Goal: Transaction & Acquisition: Purchase product/service

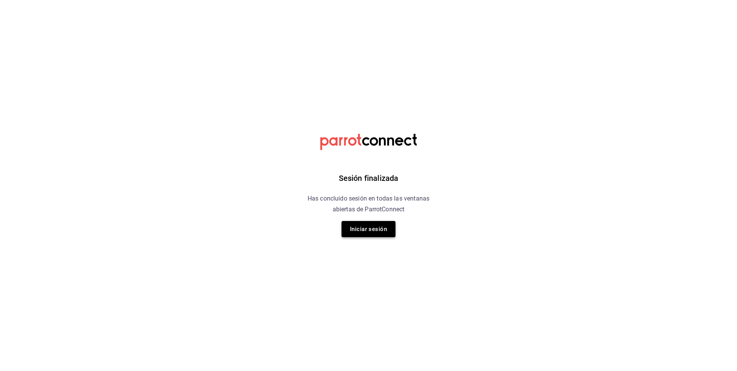
click at [361, 230] on button "Iniciar sesión" at bounding box center [368, 229] width 54 height 16
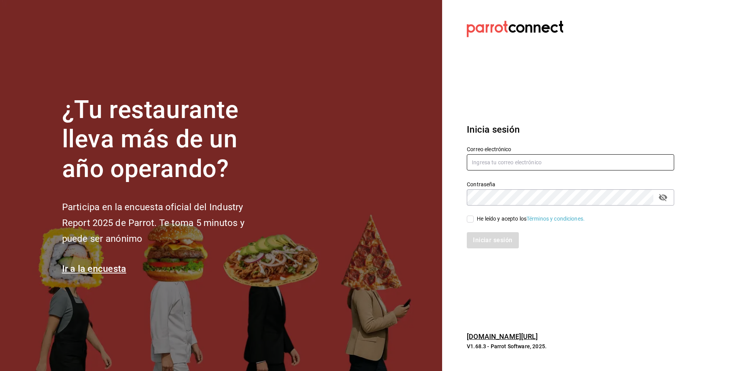
type input "facdonpedro@gmail.com"
click at [528, 162] on input "facdonpedro@gmail.com" at bounding box center [570, 162] width 207 height 16
click at [471, 222] on input "He leído y acepto los Términos y condiciones." at bounding box center [470, 218] width 7 height 7
checkbox input "true"
click at [483, 245] on button "Iniciar sesión" at bounding box center [493, 240] width 52 height 16
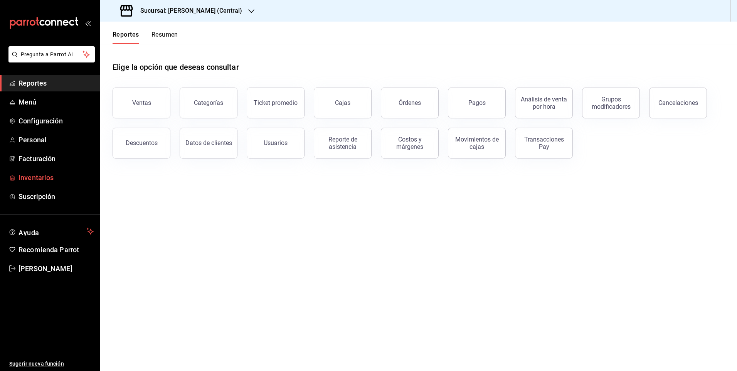
click at [42, 177] on span "Inventarios" at bounding box center [55, 177] width 75 height 10
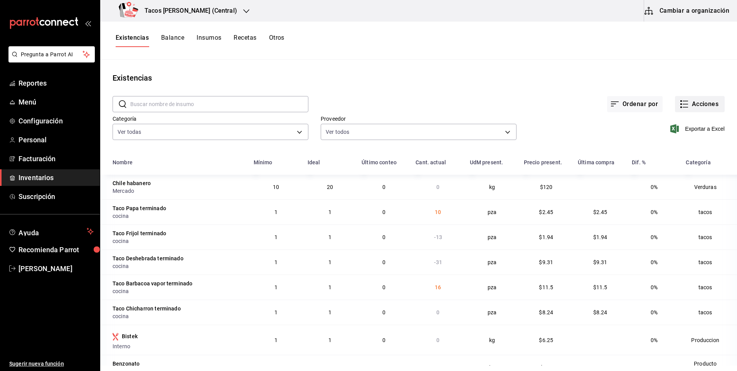
click at [705, 98] on button "Acciones" at bounding box center [700, 104] width 50 height 16
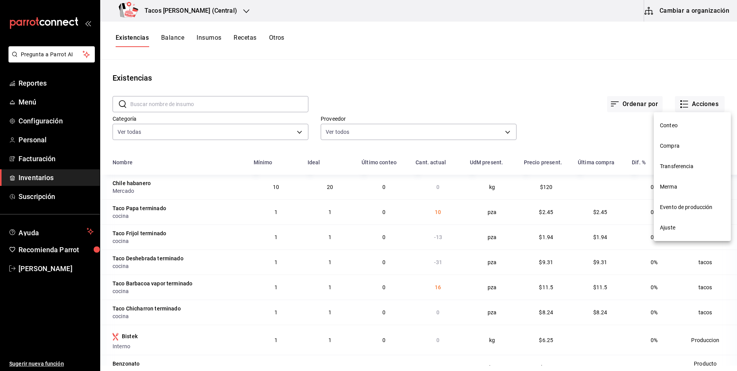
click at [693, 223] on li "Ajuste" at bounding box center [692, 227] width 77 height 20
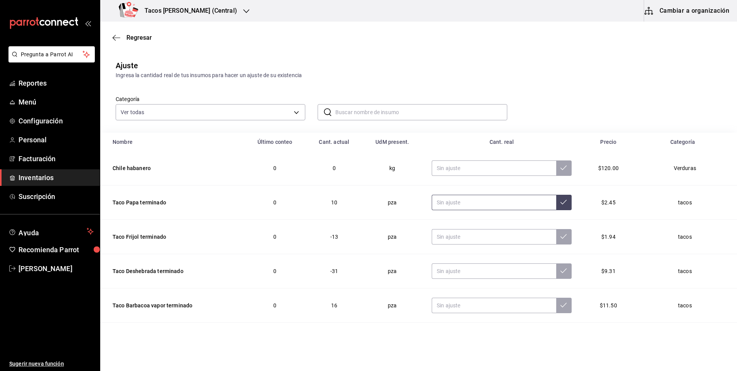
click at [462, 201] on input "text" at bounding box center [494, 202] width 124 height 15
type input "0.00"
click at [467, 234] on input "text" at bounding box center [494, 236] width 124 height 15
type input "0.00"
click at [469, 268] on input "text" at bounding box center [494, 270] width 124 height 15
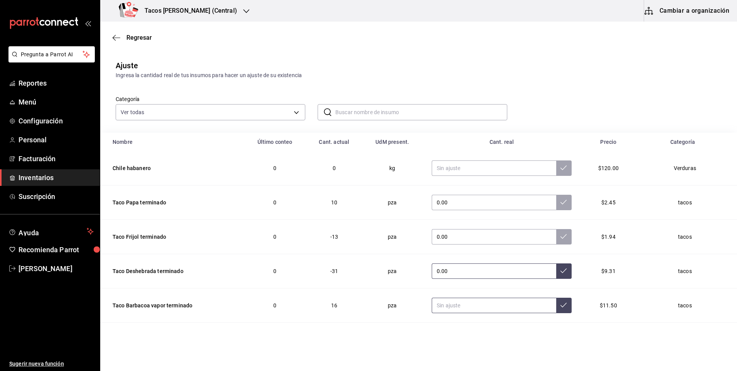
type input "0.00"
click at [466, 311] on input "text" at bounding box center [494, 305] width 124 height 15
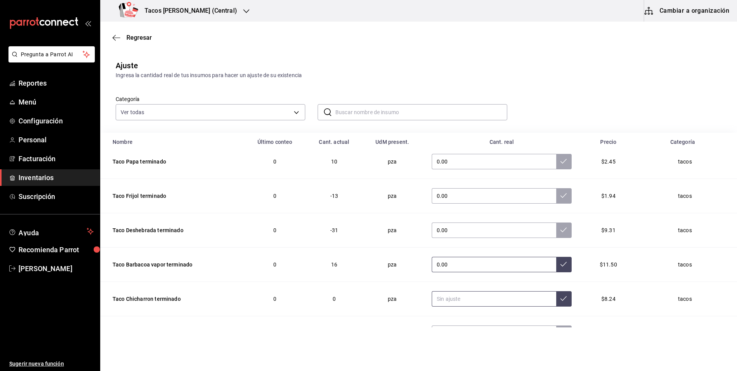
scroll to position [42, 0]
type input "0.00"
click at [465, 295] on input "text" at bounding box center [494, 297] width 124 height 15
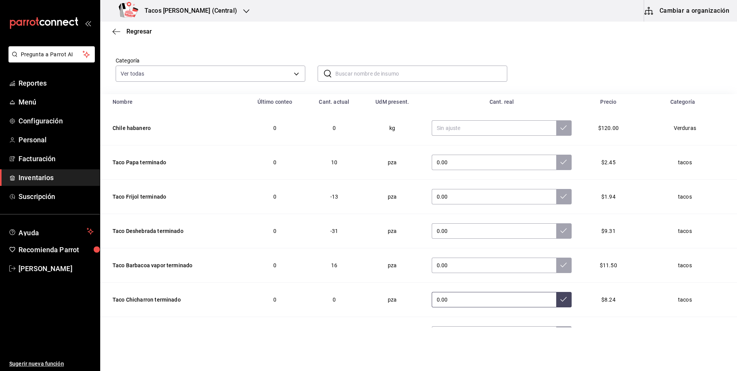
scroll to position [0, 0]
type input "0.00"
click at [554, 309] on td "0.00" at bounding box center [501, 301] width 158 height 34
click at [556, 306] on button at bounding box center [563, 300] width 15 height 15
click at [556, 261] on button at bounding box center [563, 266] width 15 height 15
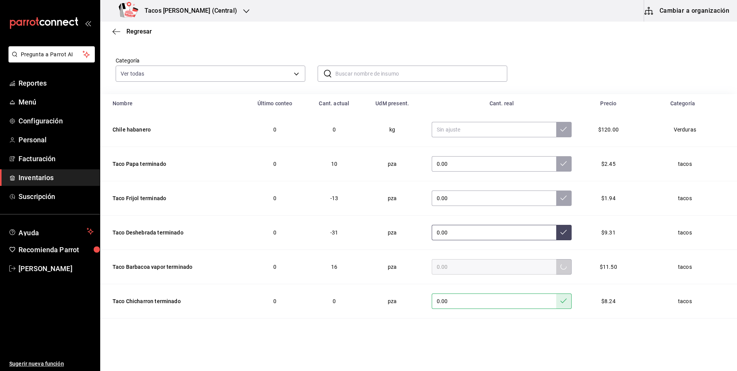
click at [560, 229] on icon at bounding box center [563, 232] width 6 height 6
click at [558, 186] on td "0.00" at bounding box center [501, 198] width 158 height 34
click at [556, 194] on button at bounding box center [563, 197] width 15 height 15
click at [560, 163] on icon at bounding box center [563, 163] width 6 height 6
click at [137, 36] on div "Regresar" at bounding box center [418, 32] width 637 height 20
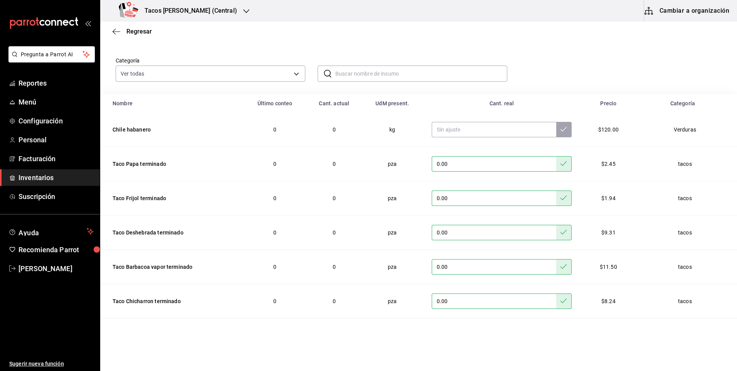
click at [192, 9] on h3 "Tacos [PERSON_NAME] (Central)" at bounding box center [187, 10] width 99 height 9
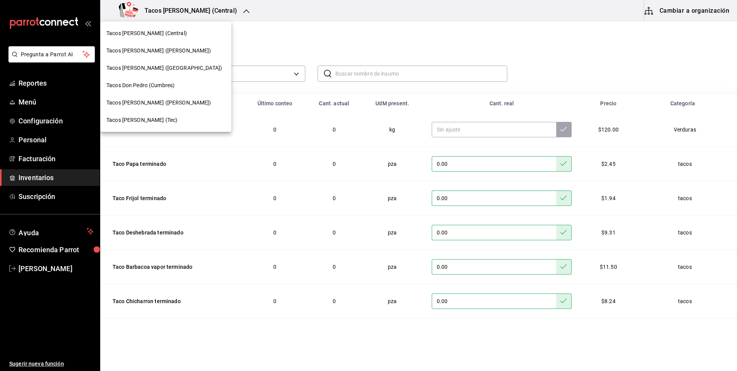
click at [178, 31] on div "Tacos [PERSON_NAME] (Central)" at bounding box center [165, 33] width 119 height 8
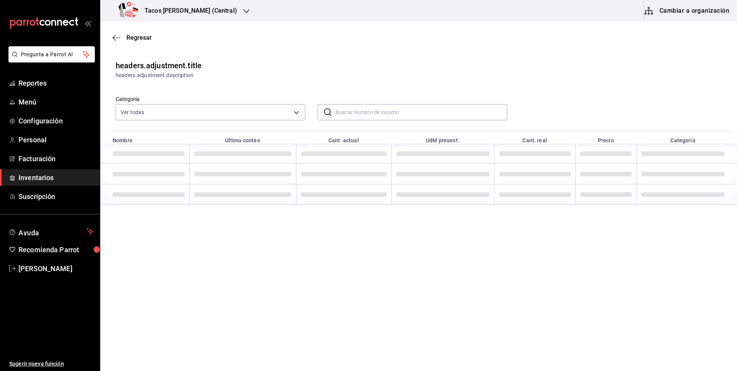
click at [150, 39] on span "Regresar" at bounding box center [138, 37] width 25 height 7
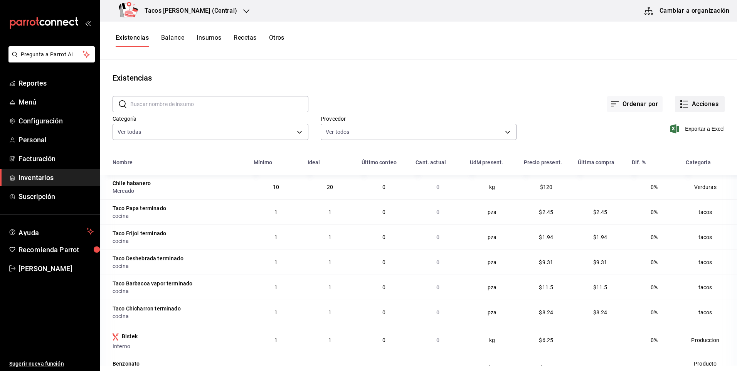
click at [710, 104] on button "Acciones" at bounding box center [700, 104] width 50 height 16
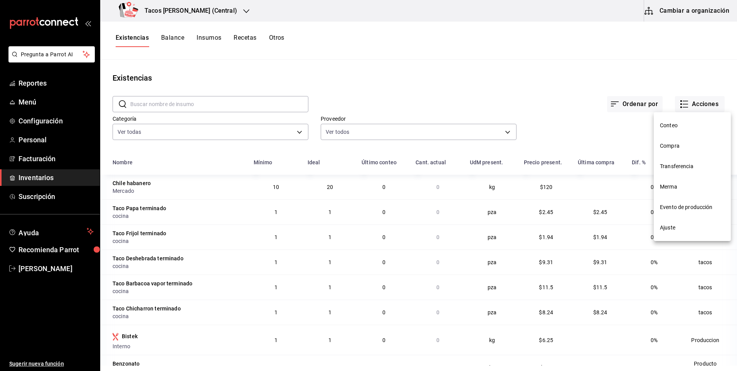
click at [684, 147] on span "Compra" at bounding box center [692, 146] width 65 height 8
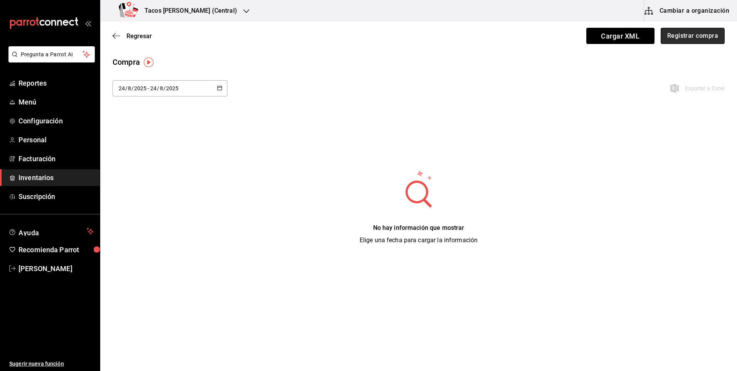
click at [693, 43] on button "Registrar compra" at bounding box center [693, 36] width 64 height 16
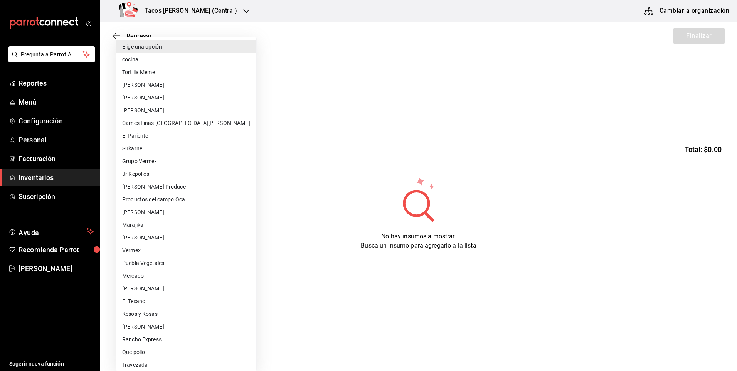
click at [208, 98] on body "Pregunta a Parrot AI Reportes Menú Configuración Personal Facturación Inventari…" at bounding box center [368, 163] width 737 height 327
click at [173, 56] on li "cocina" at bounding box center [186, 59] width 140 height 13
type input "237c9a5b-4078-49eb-83ef-23bf52bd7acd"
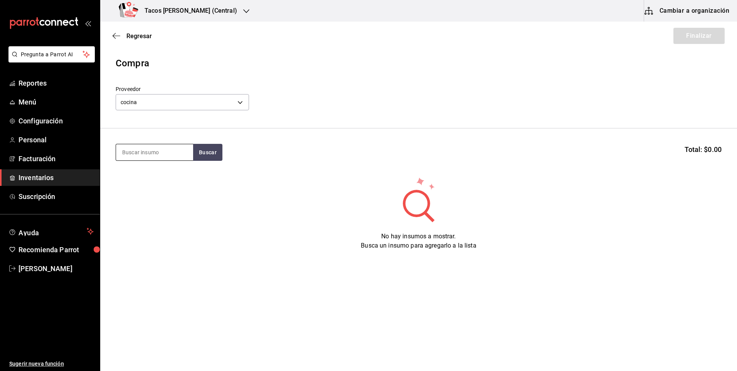
click at [155, 150] on input at bounding box center [154, 152] width 77 height 16
type input "des"
click at [205, 150] on button "Buscar" at bounding box center [207, 152] width 29 height 17
click at [179, 175] on div "Taco Deshebrada terminado" at bounding box center [154, 179] width 65 height 18
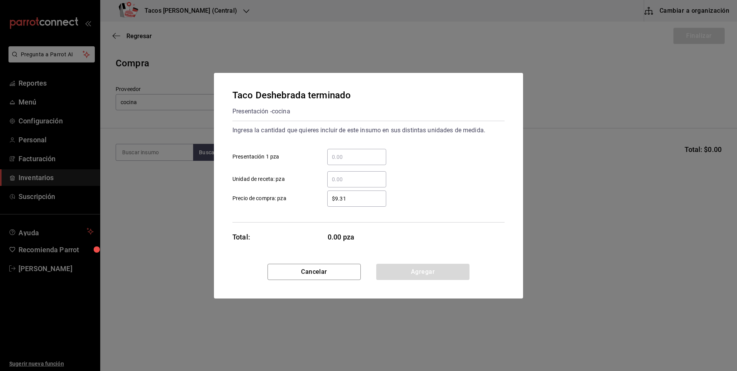
click at [346, 155] on input "​ Presentación 1 pza" at bounding box center [356, 156] width 59 height 9
type input "100"
click at [417, 270] on button "Agregar" at bounding box center [422, 272] width 93 height 16
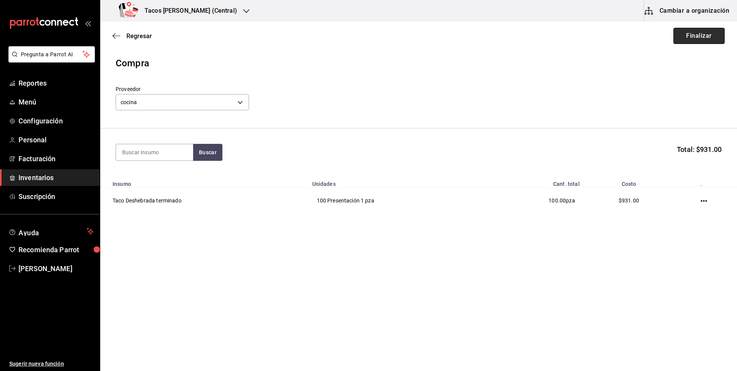
click at [684, 36] on button "Finalizar" at bounding box center [698, 36] width 51 height 16
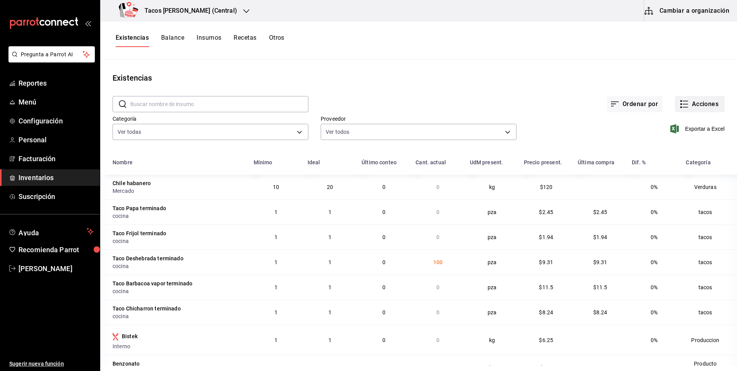
click at [698, 106] on button "Acciones" at bounding box center [700, 104] width 50 height 16
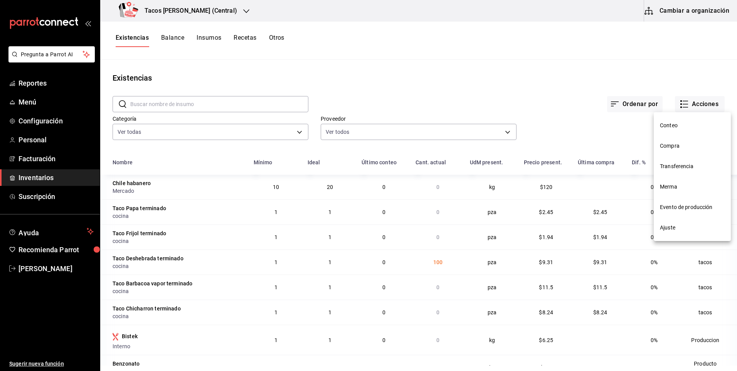
click at [679, 152] on li "Compra" at bounding box center [692, 146] width 77 height 20
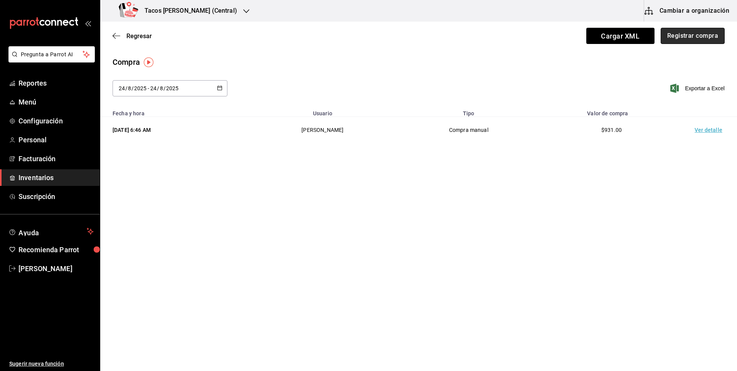
click at [695, 34] on button "Registrar compra" at bounding box center [693, 36] width 64 height 16
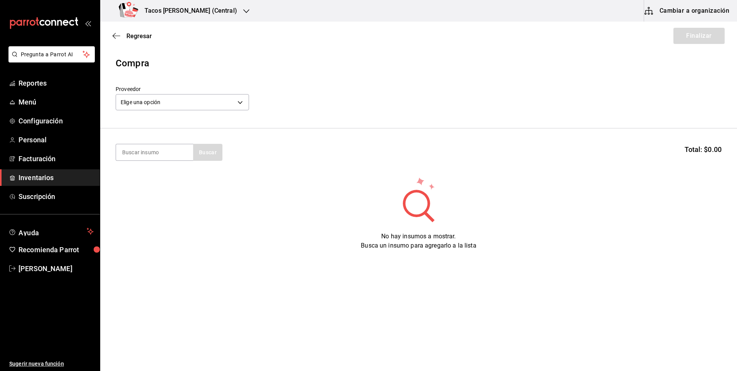
drag, startPoint x: 151, startPoint y: 88, endPoint x: 154, endPoint y: 105, distance: 17.2
click at [150, 89] on label "Proveedor" at bounding box center [182, 88] width 133 height 5
click at [154, 105] on body "Pregunta a Parrot AI Reportes Menú Configuración Personal Facturación Inventari…" at bounding box center [368, 163] width 737 height 327
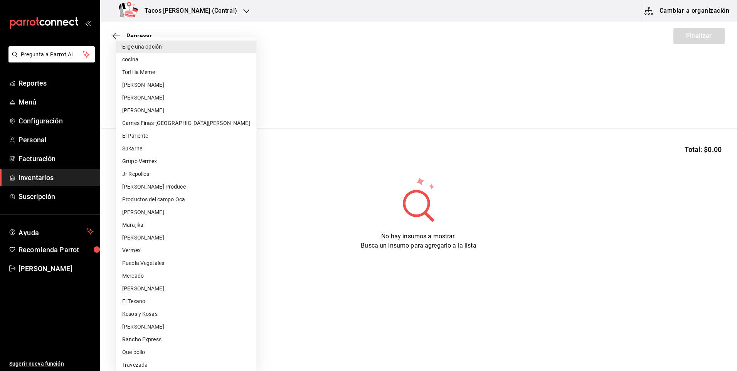
click at [166, 62] on li "cocina" at bounding box center [186, 59] width 140 height 13
type input "237c9a5b-4078-49eb-83ef-23bf52bd7acd"
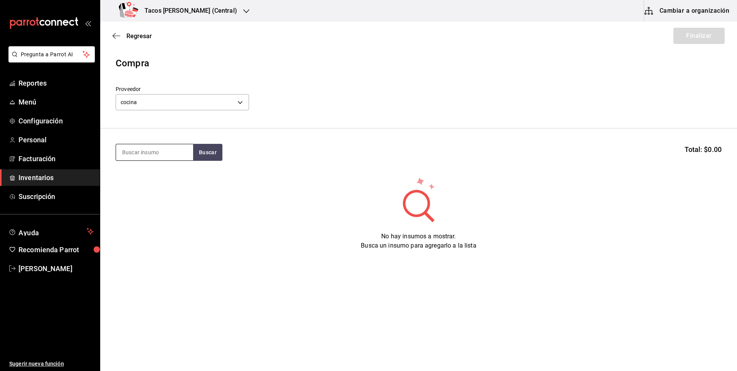
click at [151, 157] on input at bounding box center [154, 152] width 77 height 16
type input "pap"
click at [198, 153] on button "Buscar" at bounding box center [207, 152] width 29 height 17
click at [143, 184] on div "Presentación - cocina" at bounding box center [152, 183] width 60 height 8
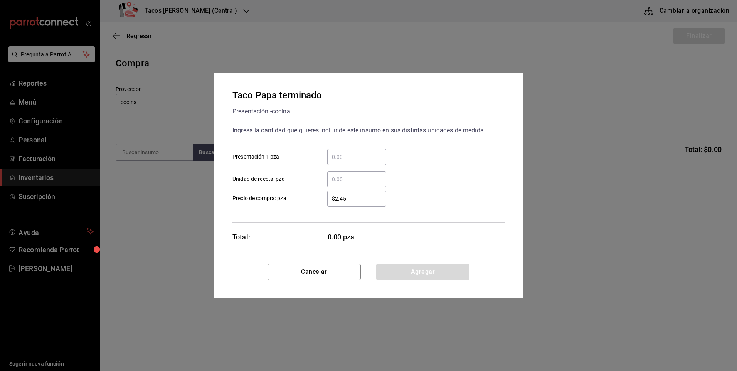
click at [358, 158] on input "​ Presentación 1 pza" at bounding box center [356, 156] width 59 height 9
type input "50"
click at [435, 264] on button "Agregar" at bounding box center [422, 272] width 93 height 16
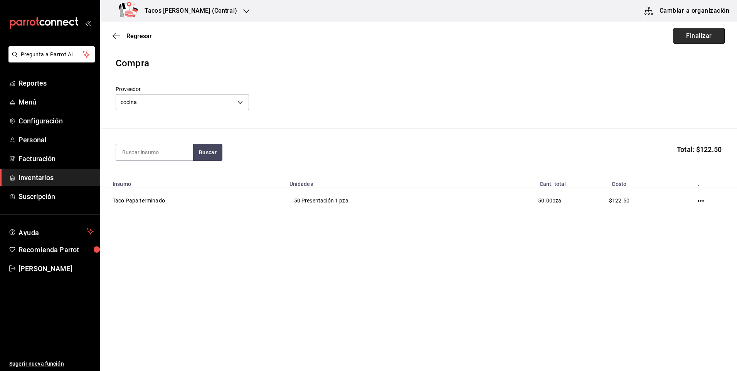
click at [682, 41] on button "Finalizar" at bounding box center [698, 36] width 51 height 16
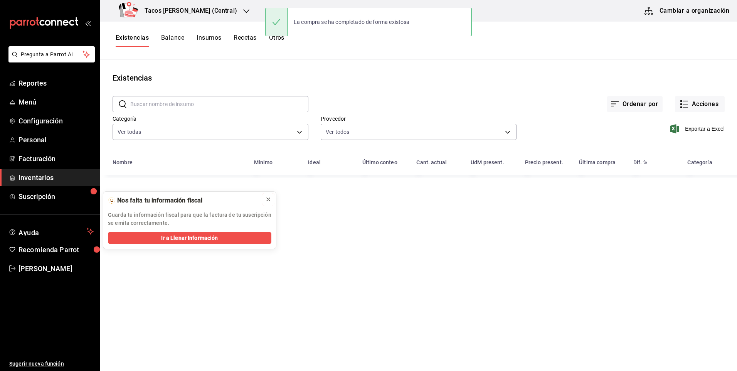
click at [268, 200] on icon at bounding box center [268, 199] width 6 height 6
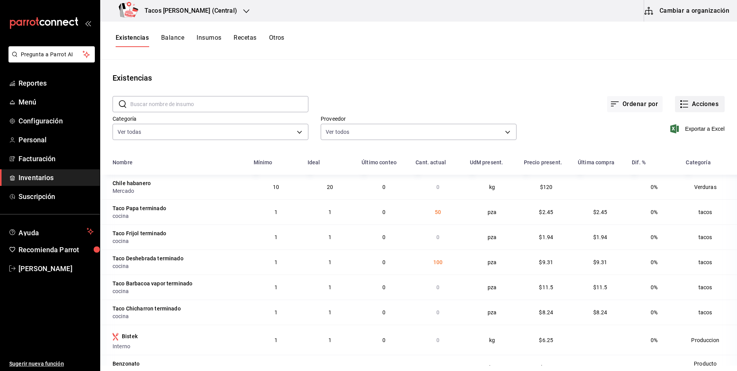
click at [684, 102] on button "Acciones" at bounding box center [700, 104] width 50 height 16
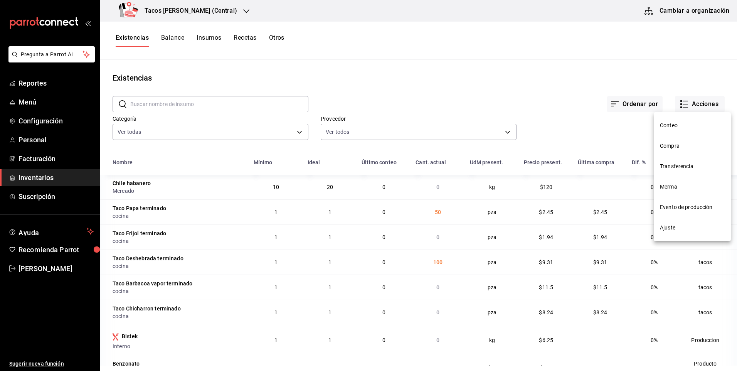
click at [680, 148] on span "Compra" at bounding box center [692, 146] width 65 height 8
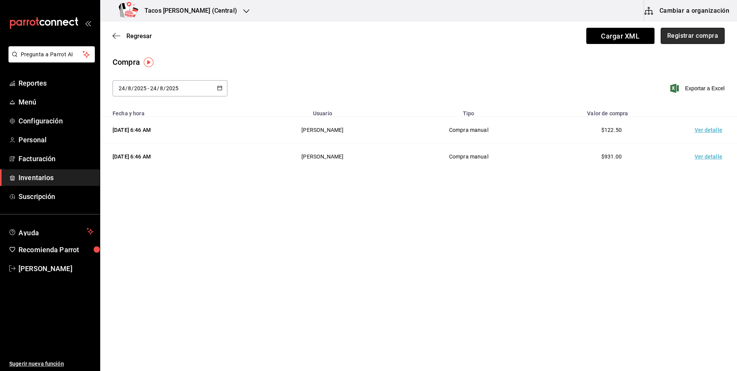
click at [683, 33] on button "Registrar compra" at bounding box center [693, 36] width 64 height 16
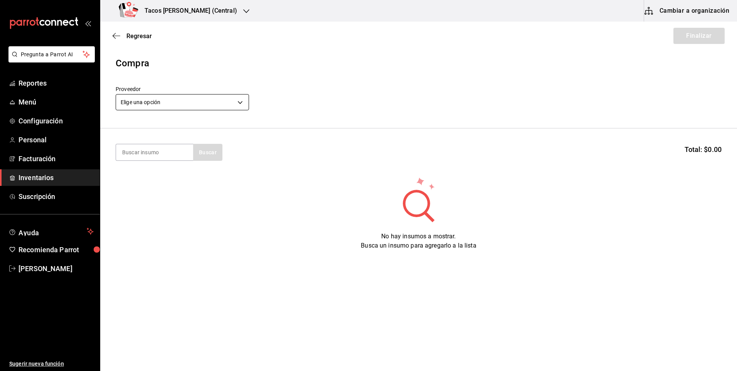
click at [234, 103] on body "Pregunta a Parrot AI Reportes Menú Configuración Personal Facturación Inventari…" at bounding box center [368, 163] width 737 height 327
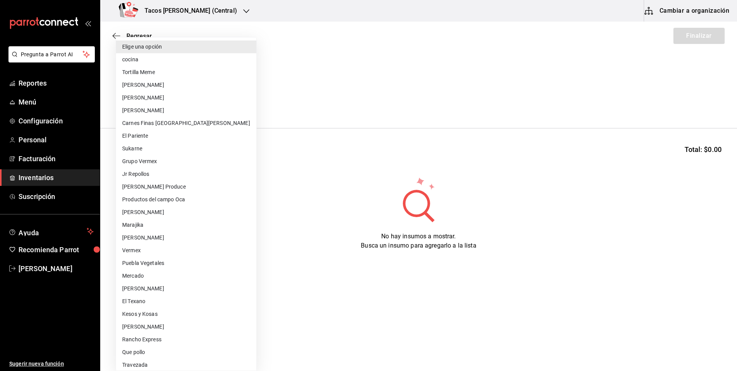
click at [195, 63] on li "cocina" at bounding box center [186, 59] width 140 height 13
type input "237c9a5b-4078-49eb-83ef-23bf52bd7acd"
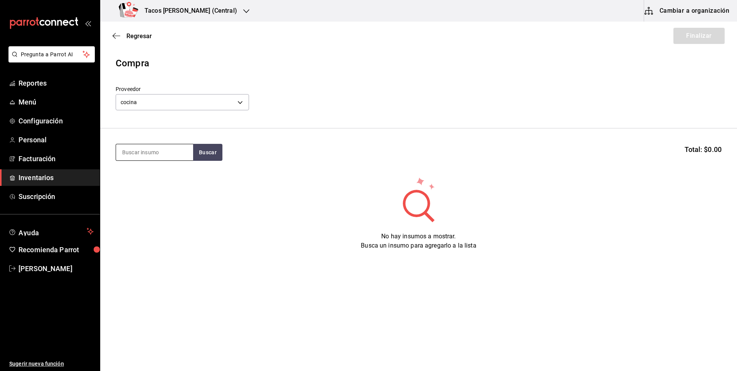
click at [167, 155] on input at bounding box center [154, 152] width 77 height 16
click at [193, 153] on button "Buscar" at bounding box center [207, 152] width 29 height 17
type input "fri"
click at [195, 159] on button "Buscar" at bounding box center [207, 152] width 29 height 17
click at [158, 182] on div "Presentación - cocina" at bounding box center [151, 183] width 59 height 8
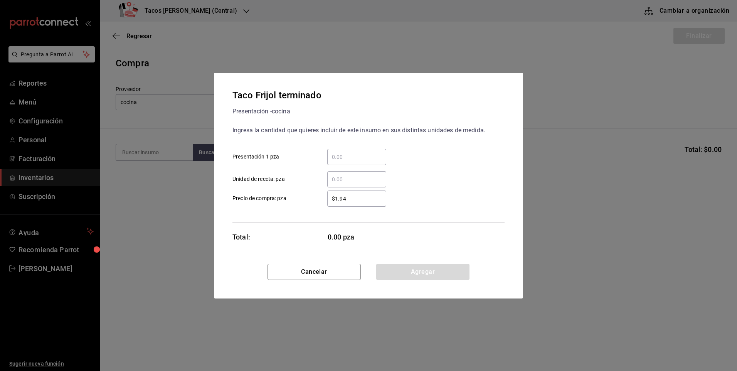
click at [368, 155] on input "​ Presentación 1 pza" at bounding box center [356, 156] width 59 height 9
type input "50"
click at [412, 266] on button "Agregar" at bounding box center [422, 272] width 93 height 16
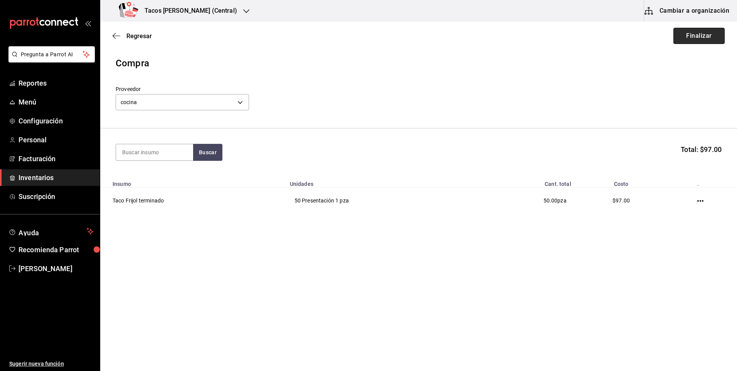
click at [719, 34] on button "Finalizar" at bounding box center [698, 36] width 51 height 16
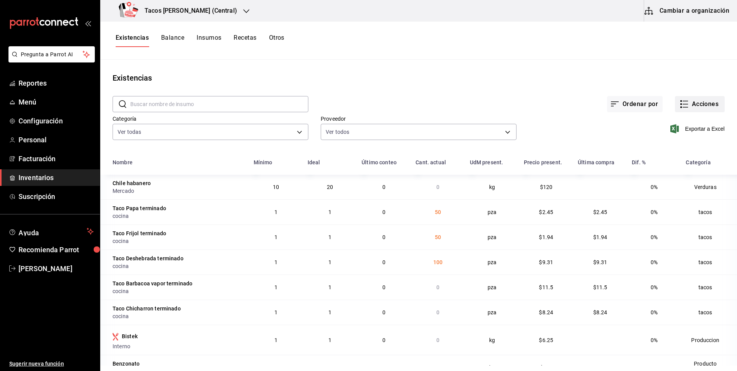
click at [696, 104] on button "Acciones" at bounding box center [700, 104] width 50 height 16
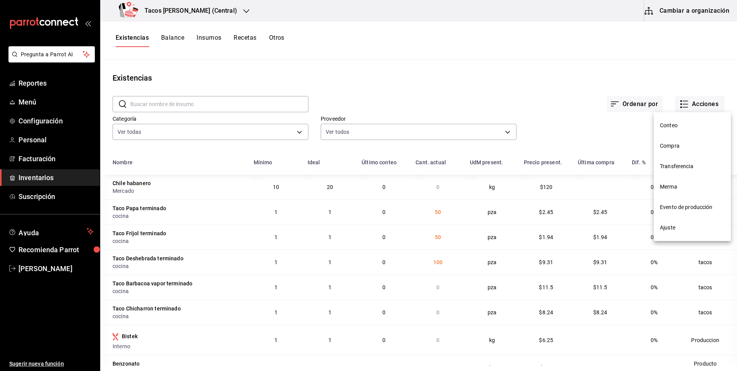
click at [688, 144] on span "Compra" at bounding box center [692, 146] width 65 height 8
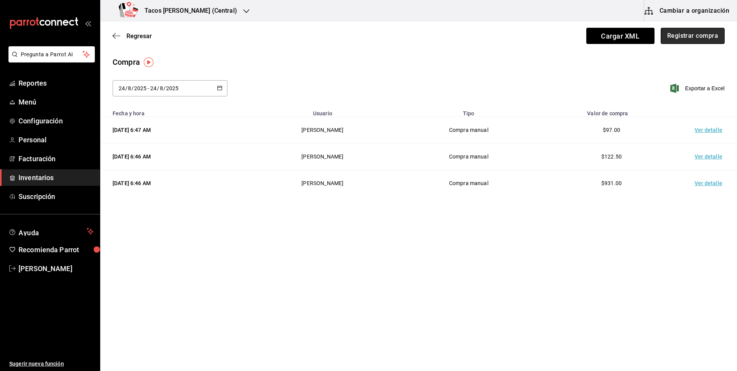
click at [692, 41] on button "Registrar compra" at bounding box center [693, 36] width 64 height 16
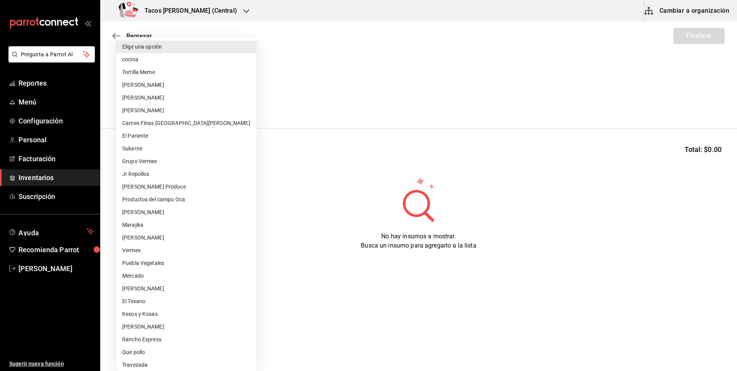
click at [201, 106] on body "Pregunta a Parrot AI Reportes Menú Configuración Personal Facturación Inventari…" at bounding box center [368, 163] width 737 height 327
click at [180, 63] on li "cocina" at bounding box center [186, 59] width 140 height 13
type input "237c9a5b-4078-49eb-83ef-23bf52bd7acd"
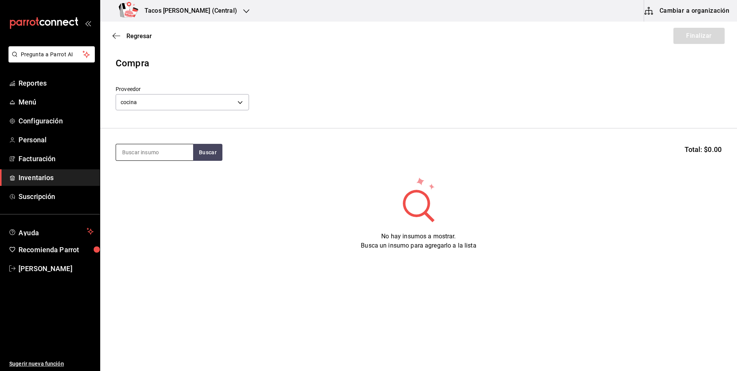
click at [167, 157] on input at bounding box center [154, 152] width 77 height 16
type input "chi"
click at [205, 150] on button "Buscar" at bounding box center [207, 152] width 29 height 17
click at [162, 184] on div "Taco Chicharron terminado" at bounding box center [154, 179] width 65 height 18
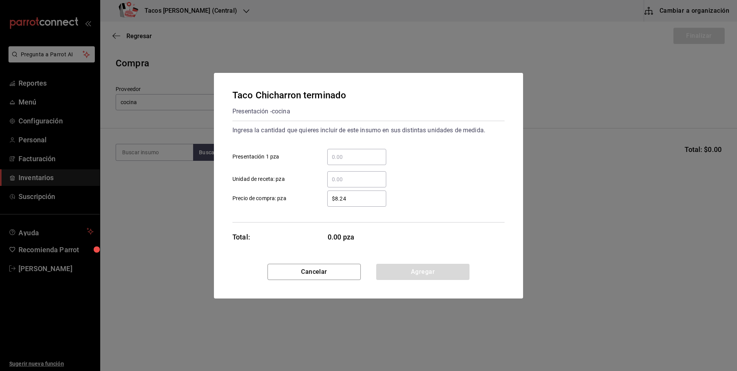
click at [357, 160] on input "​ Presentación 1 pza" at bounding box center [356, 156] width 59 height 9
type input "50"
click at [408, 279] on button "Agregar" at bounding box center [422, 272] width 93 height 16
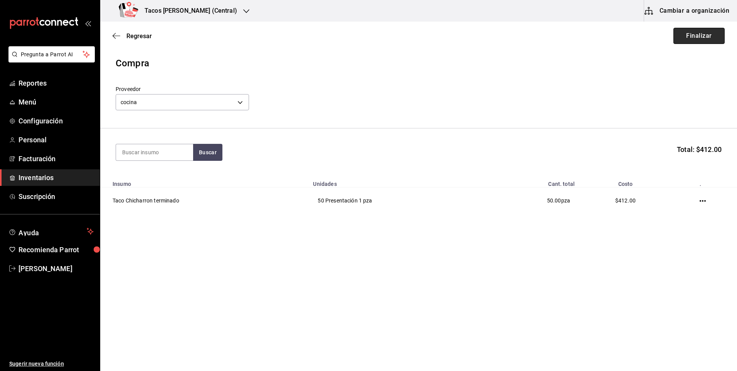
click at [694, 37] on button "Finalizar" at bounding box center [698, 36] width 51 height 16
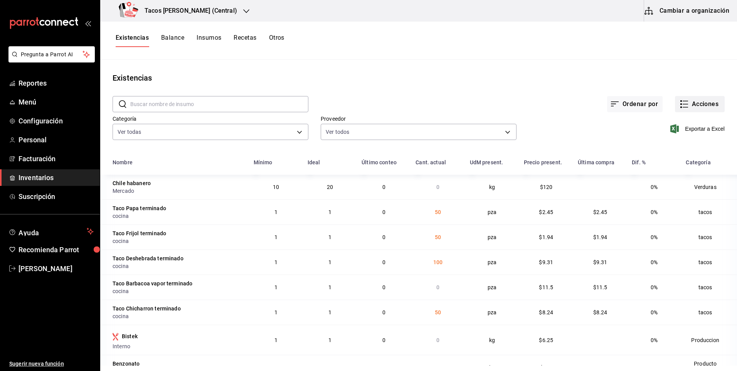
click at [715, 103] on button "Acciones" at bounding box center [700, 104] width 50 height 16
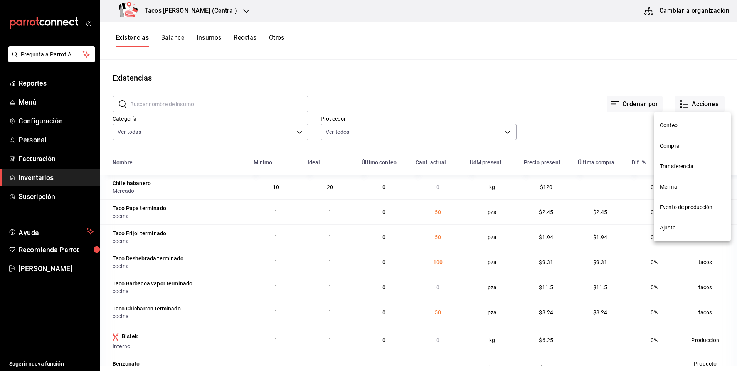
click at [683, 150] on li "Compra" at bounding box center [692, 146] width 77 height 20
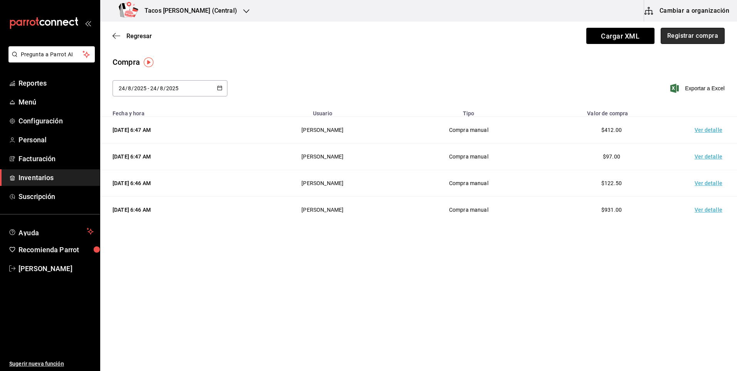
click at [698, 35] on button "Registrar compra" at bounding box center [693, 36] width 64 height 16
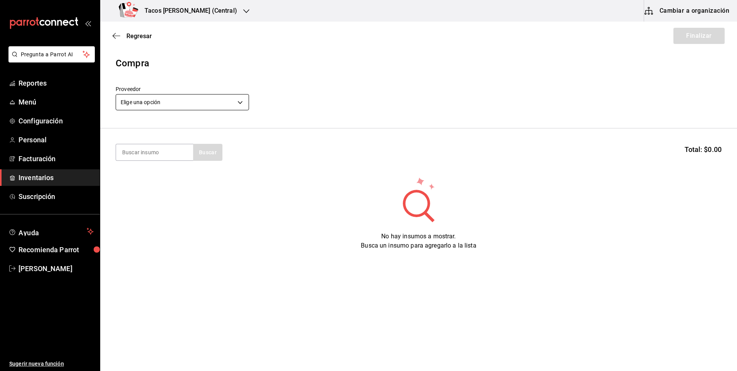
click at [177, 100] on body "Pregunta a Parrot AI Reportes Menú Configuración Personal Facturación Inventari…" at bounding box center [368, 163] width 737 height 327
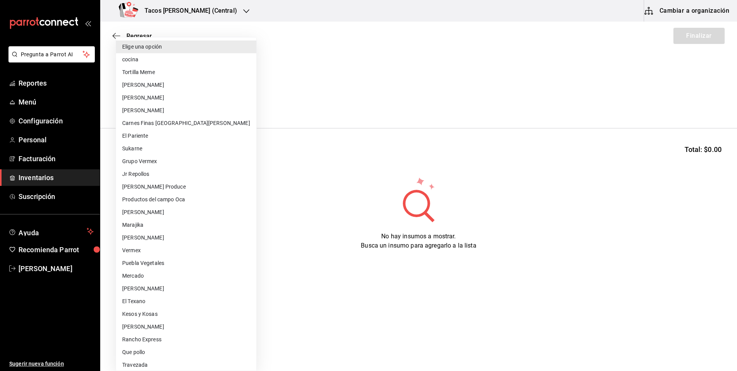
click at [168, 63] on li "cocina" at bounding box center [186, 59] width 140 height 13
type input "237c9a5b-4078-49eb-83ef-23bf52bd7acd"
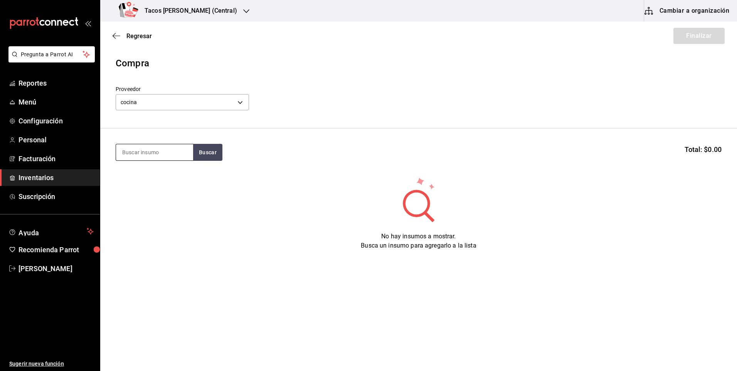
click at [165, 151] on input at bounding box center [154, 152] width 77 height 16
type input "bar"
click at [202, 153] on button "Buscar" at bounding box center [207, 152] width 29 height 17
click at [170, 180] on div "Taco Barbacoa vapor terminado" at bounding box center [154, 179] width 65 height 18
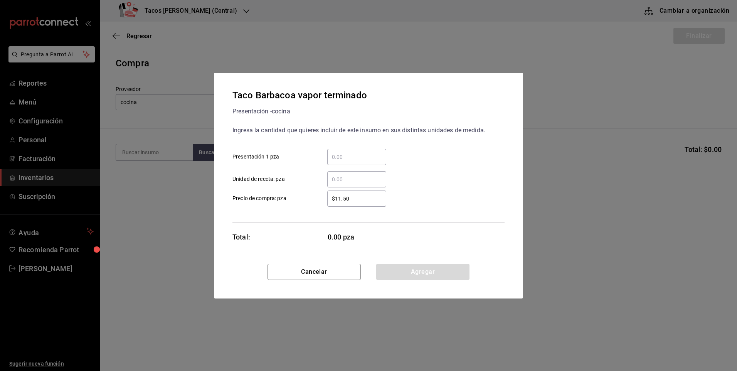
click at [336, 158] on input "​ Presentación 1 pza" at bounding box center [356, 156] width 59 height 9
type input "30"
click at [409, 266] on button "Agregar" at bounding box center [422, 272] width 93 height 16
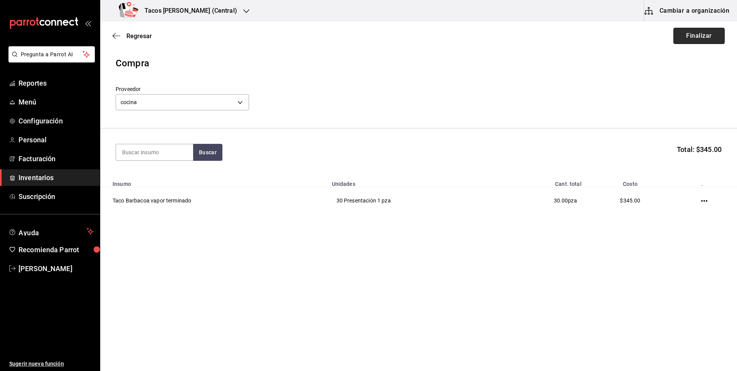
click at [705, 34] on button "Finalizar" at bounding box center [698, 36] width 51 height 16
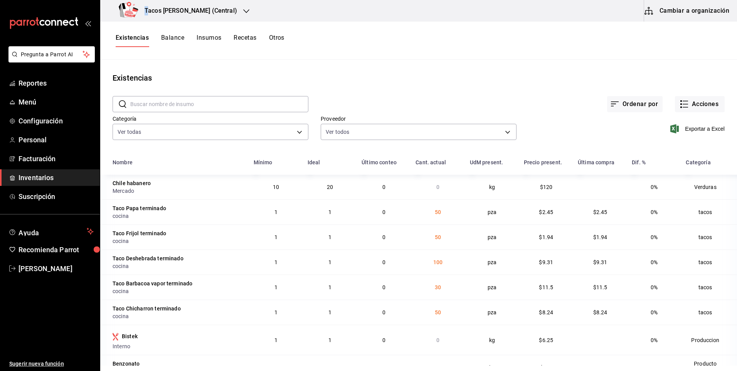
click at [146, 12] on h3 "Tacos Don Pedro (Central)" at bounding box center [187, 10] width 99 height 9
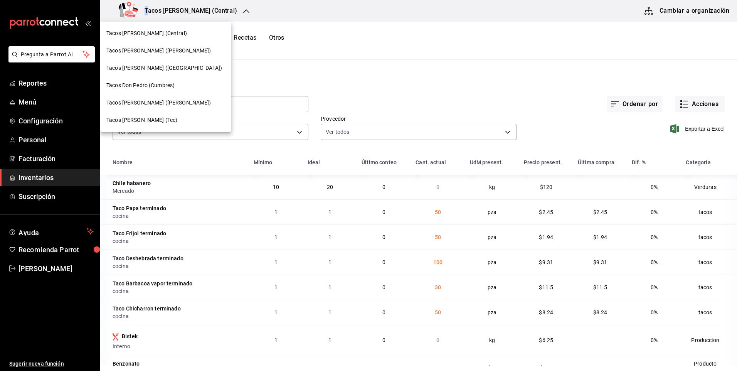
click at [154, 120] on span "Tacos don Pedro (Tec)" at bounding box center [141, 120] width 71 height 8
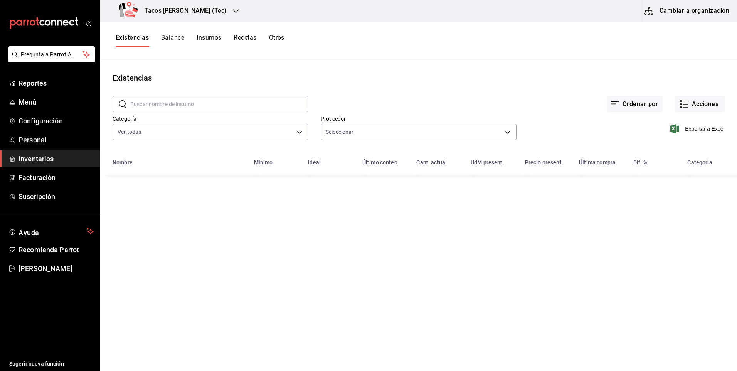
type input "237c9a5b-4078-49eb-83ef-23bf52bd7acd,14f90e99-f19e-4745-b997-48f1d3d95977,42f00…"
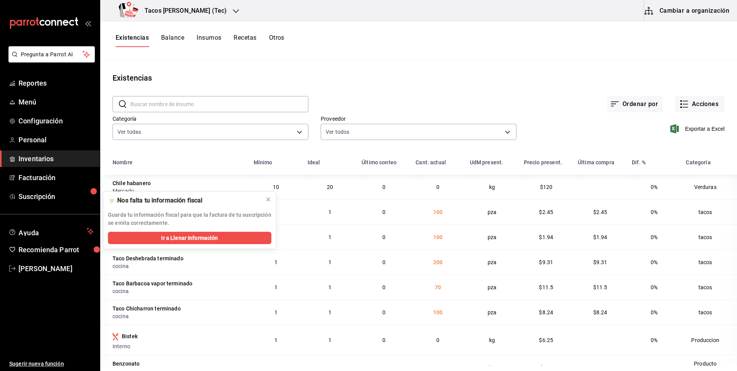
click at [185, 9] on h3 "Tacos [PERSON_NAME] (Tec)" at bounding box center [182, 10] width 88 height 9
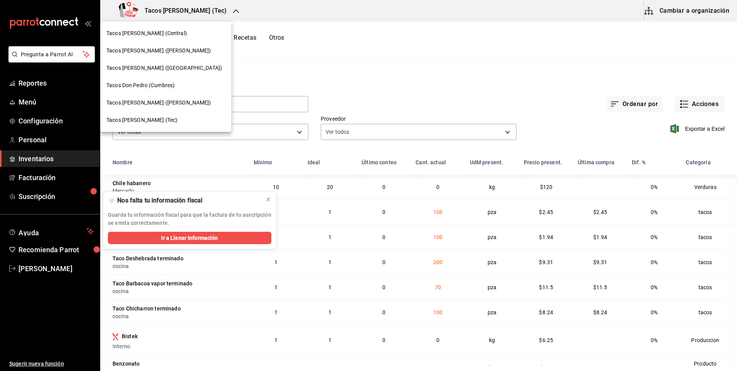
click at [156, 20] on div at bounding box center [368, 185] width 737 height 371
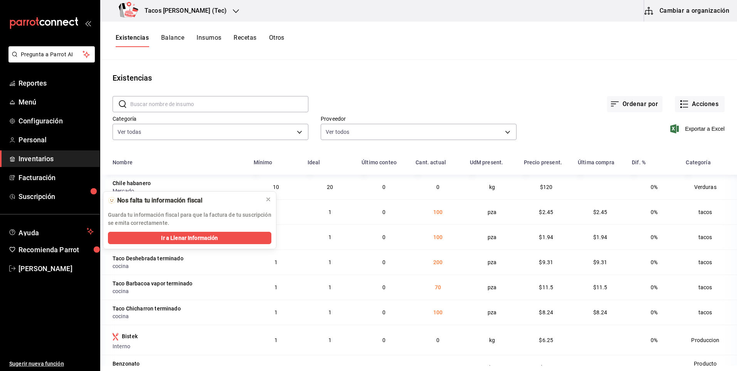
click at [163, 16] on div "Tacos [PERSON_NAME] (Tec)" at bounding box center [174, 11] width 136 height 22
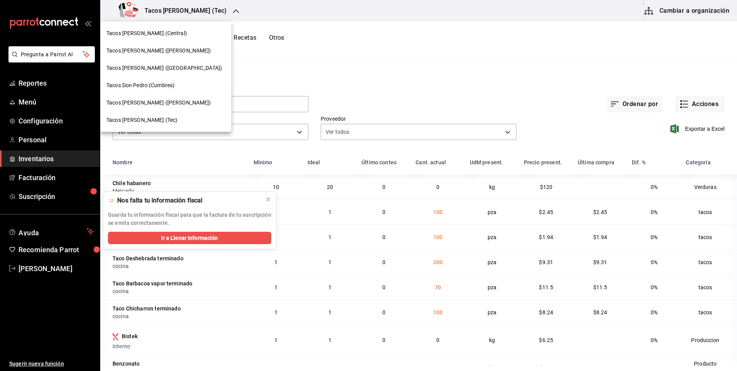
click at [174, 68] on span "Tacos [PERSON_NAME] ([GEOGRAPHIC_DATA])" at bounding box center [164, 68] width 116 height 8
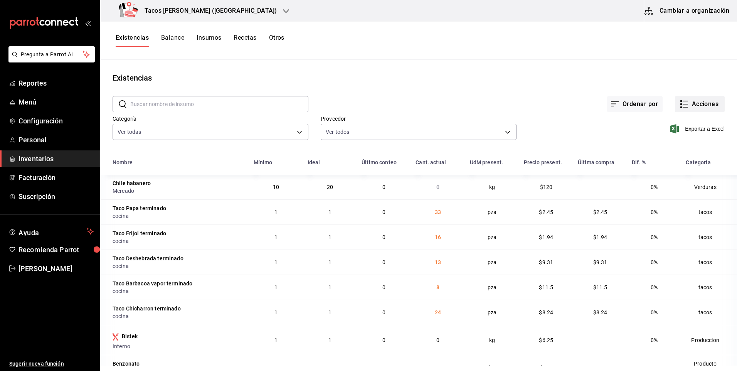
click at [679, 102] on icon "button" at bounding box center [683, 103] width 9 height 9
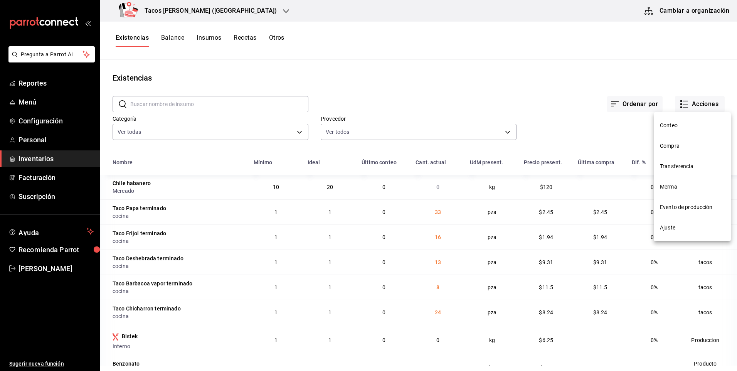
click at [672, 231] on span "Ajuste" at bounding box center [692, 228] width 65 height 8
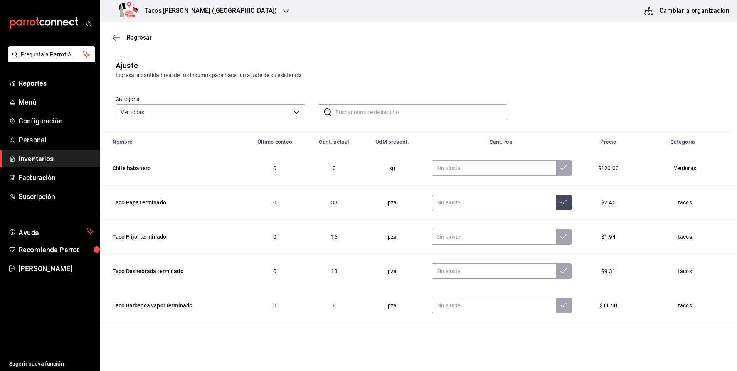
click at [480, 201] on input "text" at bounding box center [494, 202] width 124 height 15
type input "0.00"
click at [470, 238] on input "text" at bounding box center [494, 236] width 124 height 15
type input "0.00"
click at [464, 271] on input "text" at bounding box center [494, 270] width 124 height 15
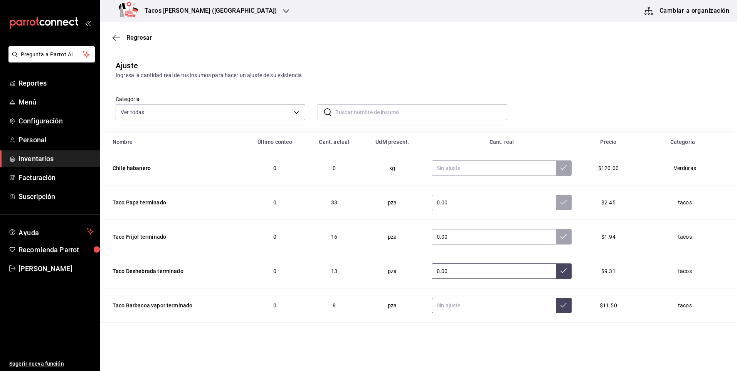
type input "0.00"
click at [475, 307] on input "text" at bounding box center [494, 305] width 124 height 15
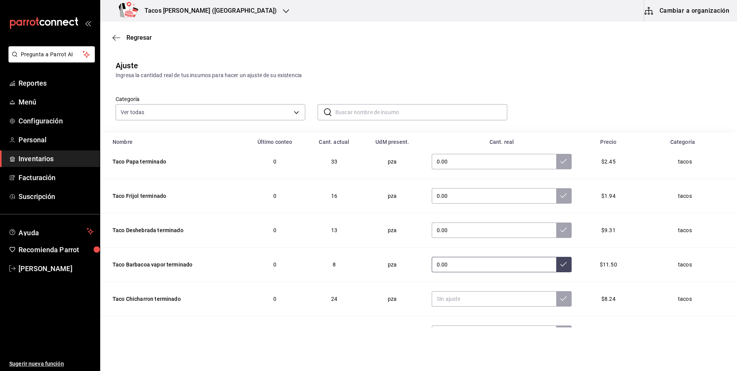
scroll to position [42, 0]
type input "0.00"
click at [478, 300] on input "text" at bounding box center [494, 297] width 124 height 15
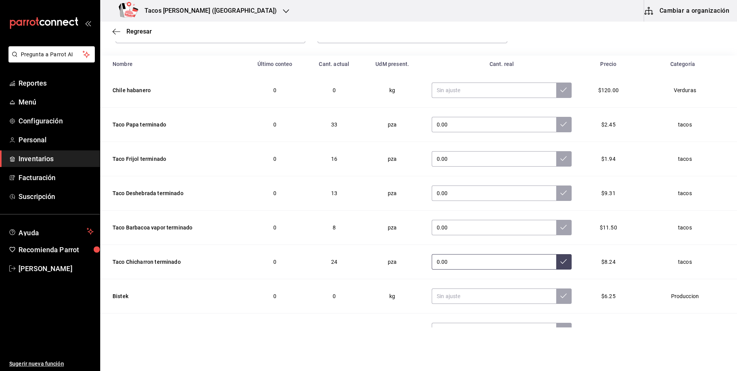
scroll to position [0, 0]
click at [540, 262] on input "0.00" at bounding box center [494, 262] width 124 height 15
type input "0.00"
click at [558, 264] on button at bounding box center [563, 262] width 15 height 15
click at [560, 230] on icon at bounding box center [563, 228] width 6 height 6
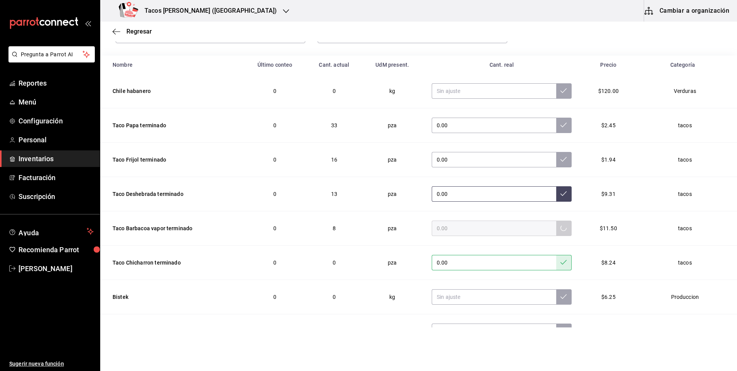
click at [556, 195] on button at bounding box center [563, 193] width 15 height 15
click at [544, 160] on input "0.00" at bounding box center [494, 159] width 124 height 15
drag, startPoint x: 546, startPoint y: 159, endPoint x: 550, endPoint y: 139, distance: 20.3
click at [556, 158] on button at bounding box center [563, 159] width 15 height 15
click at [549, 134] on td "0.00" at bounding box center [501, 125] width 158 height 34
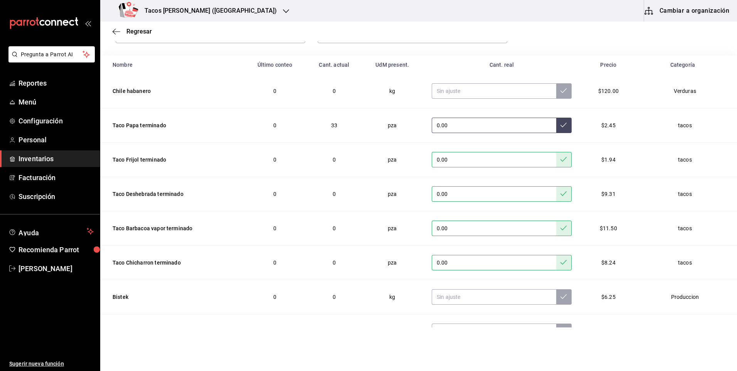
click at [556, 129] on button at bounding box center [563, 125] width 15 height 15
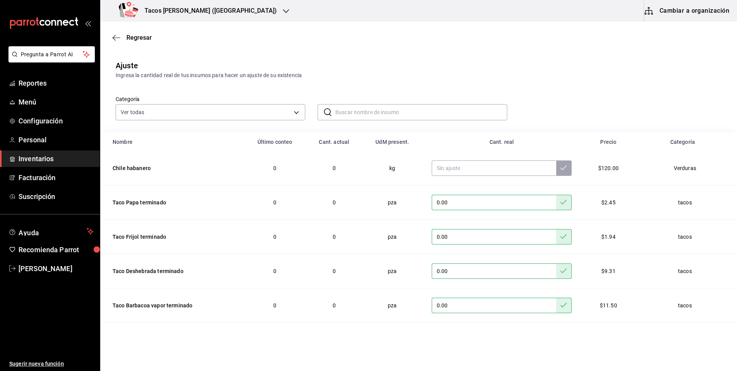
click at [205, 13] on h3 "Tacos don Pedro (Cordillera)" at bounding box center [207, 10] width 138 height 9
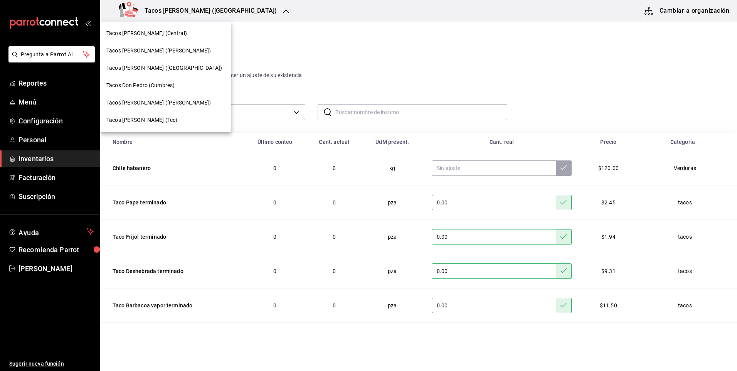
click at [163, 66] on span "Tacos don Pedro (Cordillera)" at bounding box center [164, 68] width 116 height 8
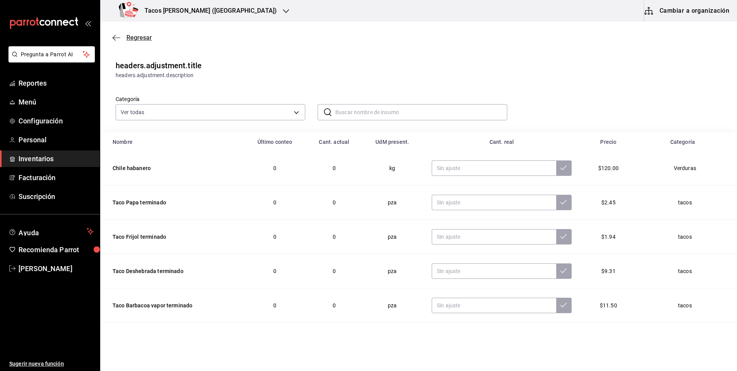
click at [136, 34] on span "Regresar" at bounding box center [138, 37] width 25 height 7
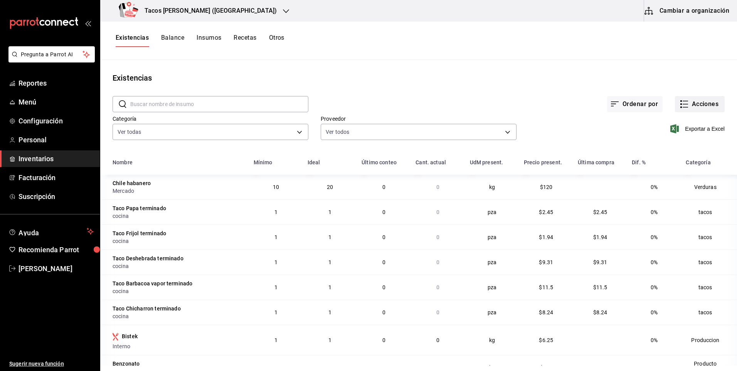
click at [695, 108] on button "Acciones" at bounding box center [700, 104] width 50 height 16
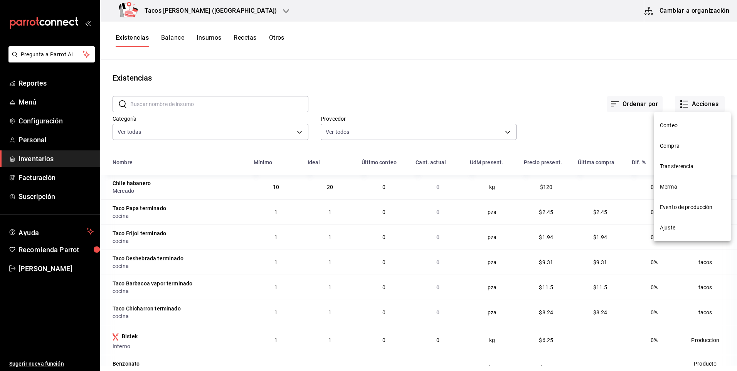
click at [693, 149] on span "Compra" at bounding box center [692, 146] width 65 height 8
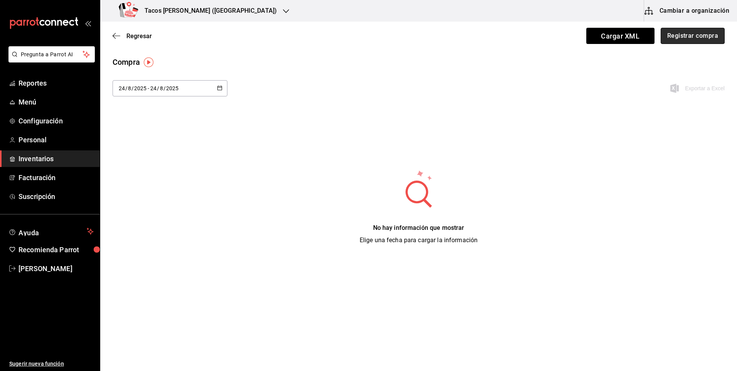
click at [696, 39] on button "Registrar compra" at bounding box center [693, 36] width 64 height 16
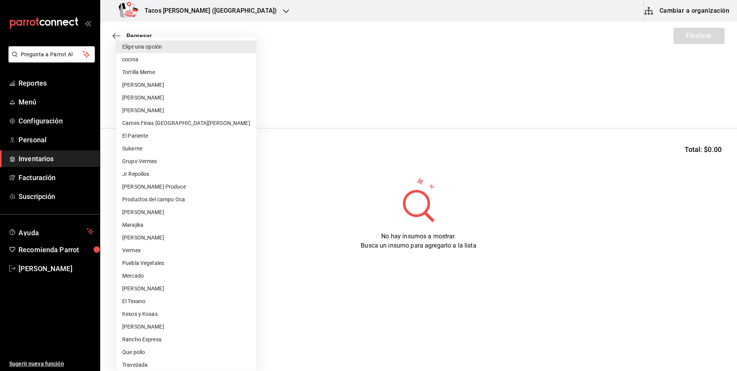
click at [187, 106] on body "Pregunta a Parrot AI Reportes Menú Configuración Personal Inventarios Facturaci…" at bounding box center [368, 163] width 737 height 327
click at [164, 62] on li "cocina" at bounding box center [186, 59] width 140 height 13
type input "237c9a5b-4078-49eb-83ef-23bf52bd7acd"
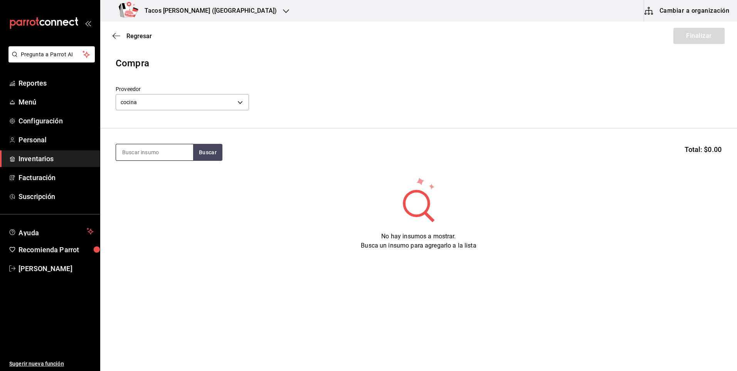
click at [160, 157] on input at bounding box center [154, 152] width 77 height 16
type input "des"
click at [203, 150] on button "Buscar" at bounding box center [207, 152] width 29 height 17
click at [159, 179] on div "Taco Deshebrada terminado" at bounding box center [154, 179] width 65 height 18
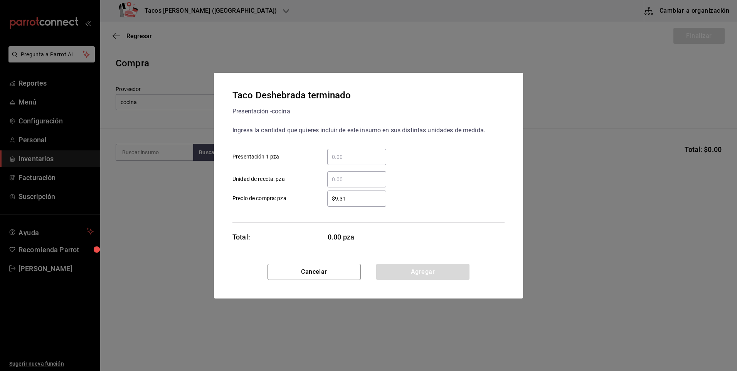
click at [346, 159] on input "​ Presentación 1 pza" at bounding box center [356, 156] width 59 height 9
type input "100"
click at [386, 269] on button "Agregar" at bounding box center [422, 272] width 93 height 16
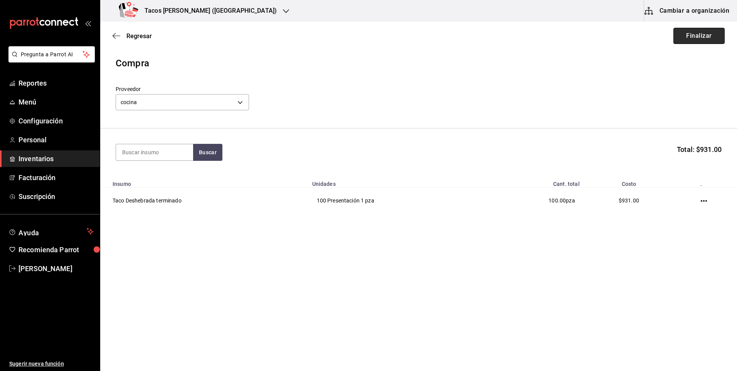
click at [675, 43] on button "Finalizar" at bounding box center [698, 36] width 51 height 16
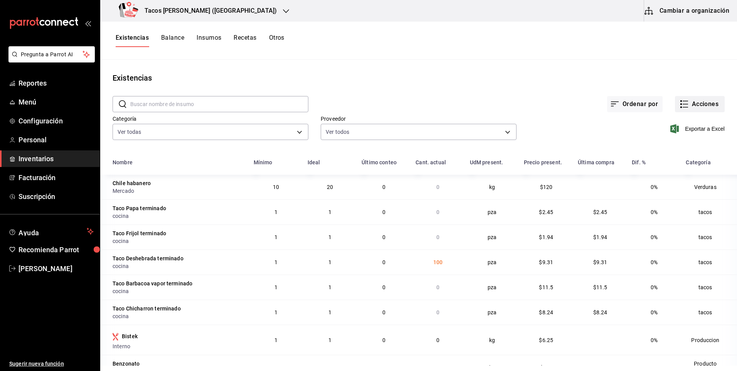
click at [709, 109] on button "Acciones" at bounding box center [700, 104] width 50 height 16
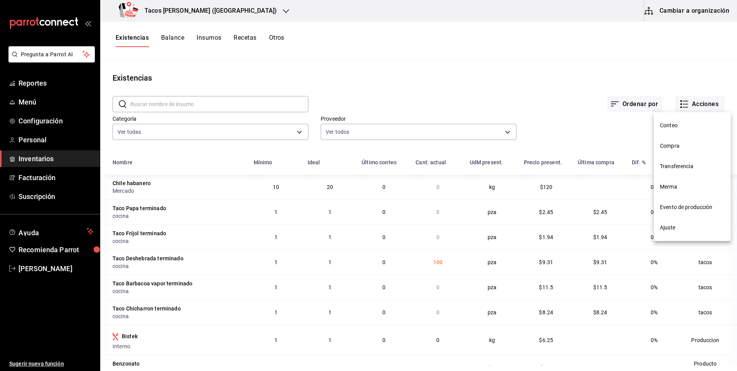
click at [683, 146] on span "Compra" at bounding box center [692, 146] width 65 height 8
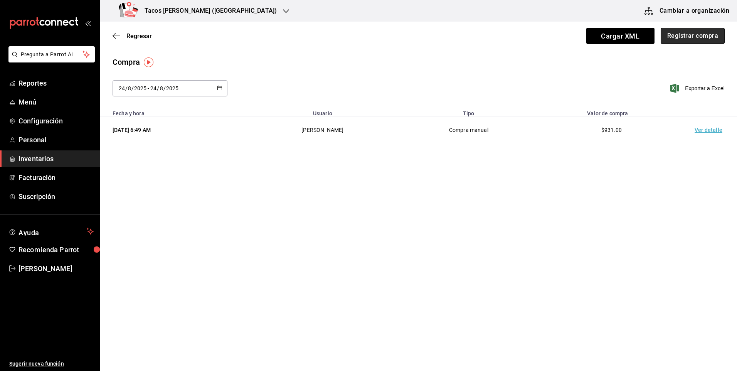
click at [709, 41] on button "Registrar compra" at bounding box center [693, 36] width 64 height 16
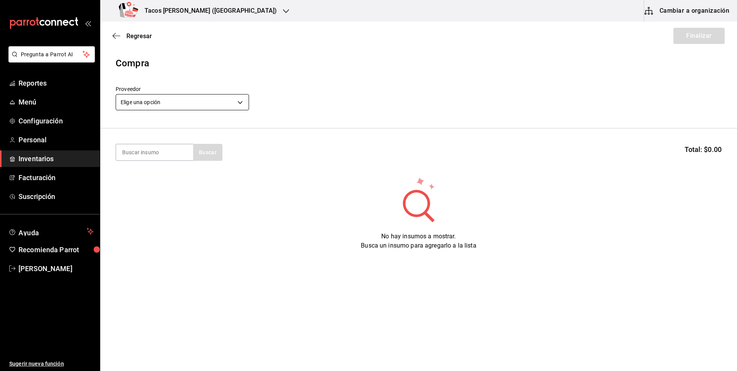
click at [195, 99] on body "Pregunta a Parrot AI Reportes Menú Configuración Personal Inventarios Facturaci…" at bounding box center [368, 163] width 737 height 327
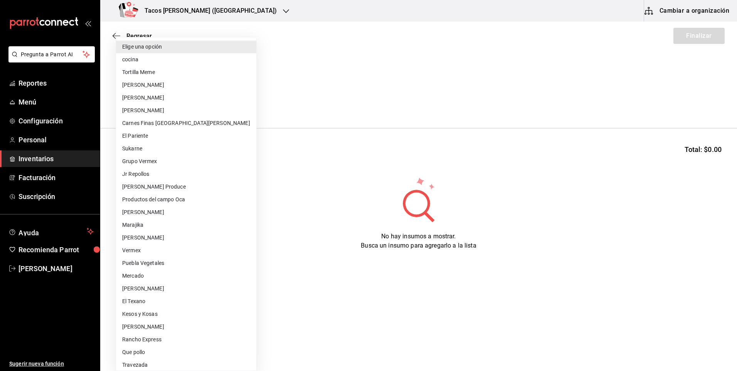
click at [152, 58] on li "cocina" at bounding box center [186, 59] width 140 height 13
type input "237c9a5b-4078-49eb-83ef-23bf52bd7acd"
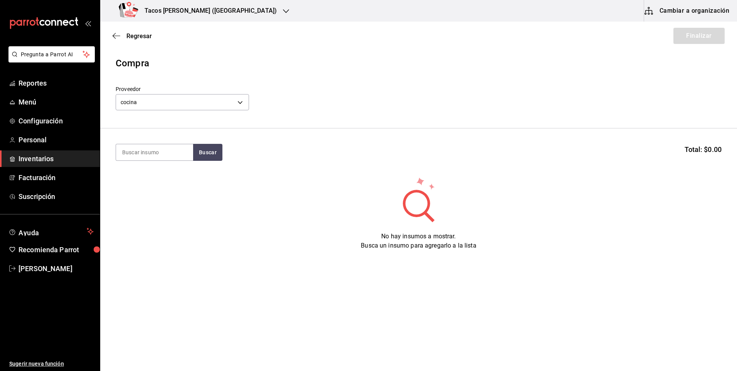
click at [169, 152] on input at bounding box center [154, 152] width 77 height 16
type input "pap"
click at [215, 156] on button "Buscar" at bounding box center [207, 152] width 29 height 17
click at [184, 180] on div "Taco Papa terminado Presentación - cocina" at bounding box center [154, 179] width 77 height 30
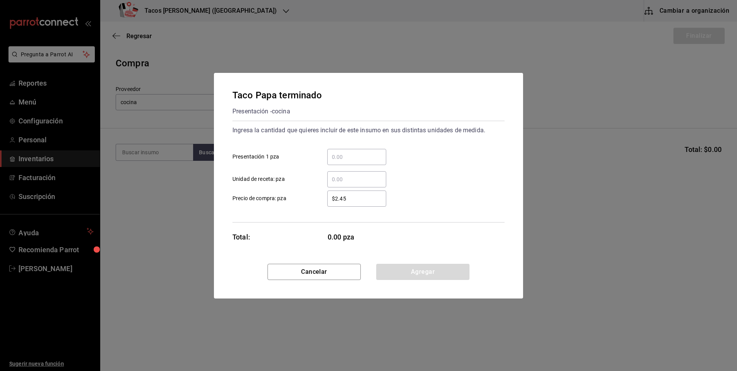
click at [360, 156] on input "​ Presentación 1 pza" at bounding box center [356, 156] width 59 height 9
type input "50"
click at [429, 276] on button "Agregar" at bounding box center [422, 272] width 93 height 16
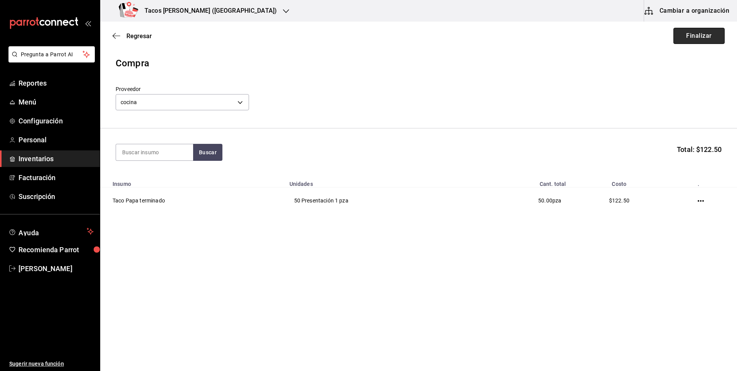
click at [689, 38] on button "Finalizar" at bounding box center [698, 36] width 51 height 16
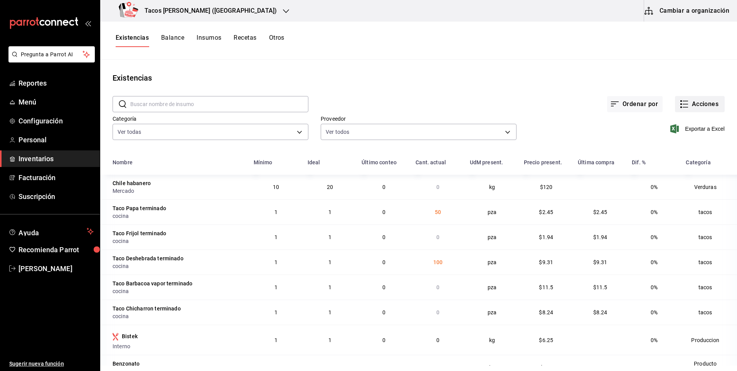
click at [703, 104] on button "Acciones" at bounding box center [700, 104] width 50 height 16
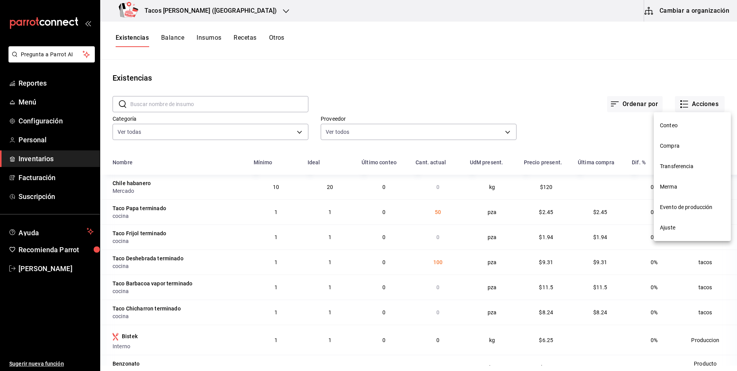
click at [676, 146] on span "Compra" at bounding box center [692, 146] width 65 height 8
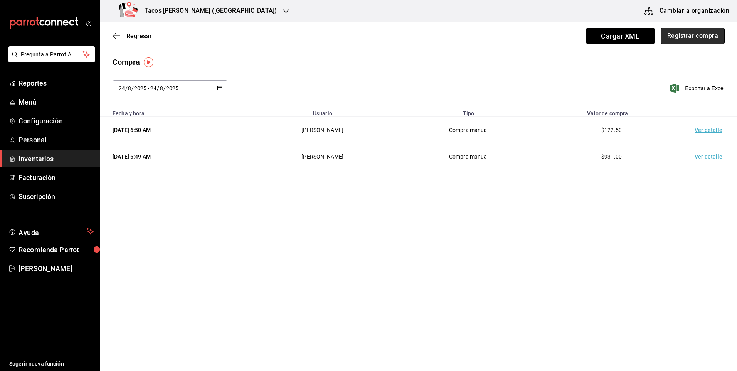
click at [686, 34] on button "Registrar compra" at bounding box center [693, 36] width 64 height 16
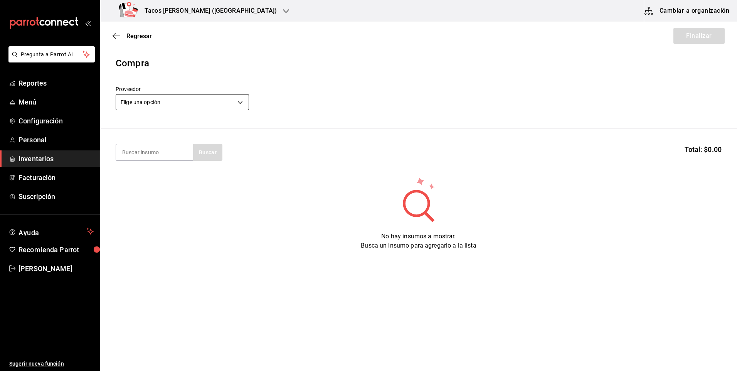
click at [196, 99] on body "Pregunta a Parrot AI Reportes Menú Configuración Personal Inventarios Facturaci…" at bounding box center [368, 163] width 737 height 327
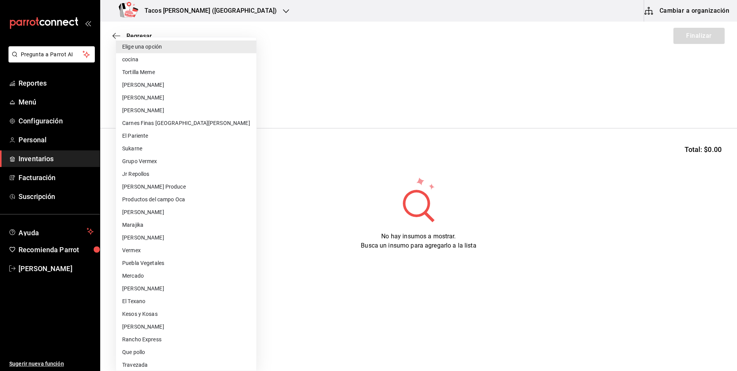
click at [157, 59] on li "cocina" at bounding box center [186, 59] width 140 height 13
type input "237c9a5b-4078-49eb-83ef-23bf52bd7acd"
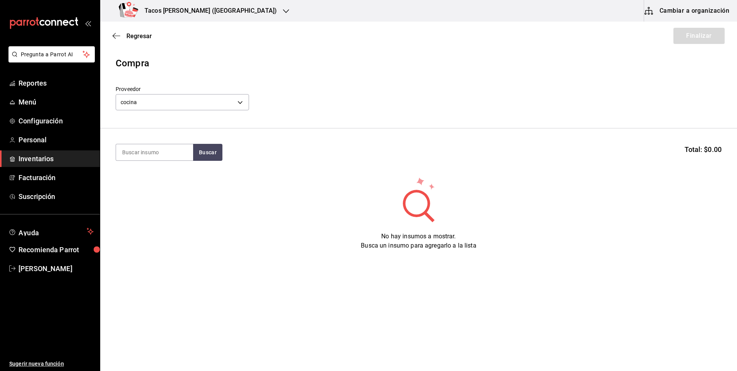
click at [173, 155] on input at bounding box center [154, 152] width 77 height 16
click at [205, 148] on button "Buscar" at bounding box center [207, 152] width 29 height 17
type input "fri"
click at [203, 152] on button "Buscar" at bounding box center [207, 152] width 29 height 17
click at [125, 187] on div "Presentación - cocina" at bounding box center [151, 183] width 59 height 8
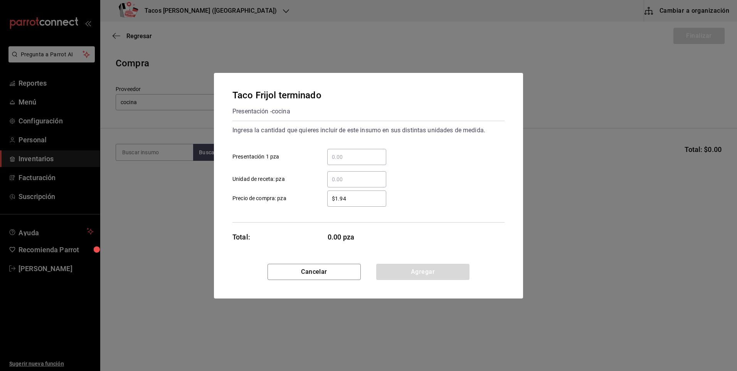
click at [347, 159] on input "​ Presentación 1 pza" at bounding box center [356, 156] width 59 height 9
type input "50"
click at [414, 271] on button "Agregar" at bounding box center [422, 272] width 93 height 16
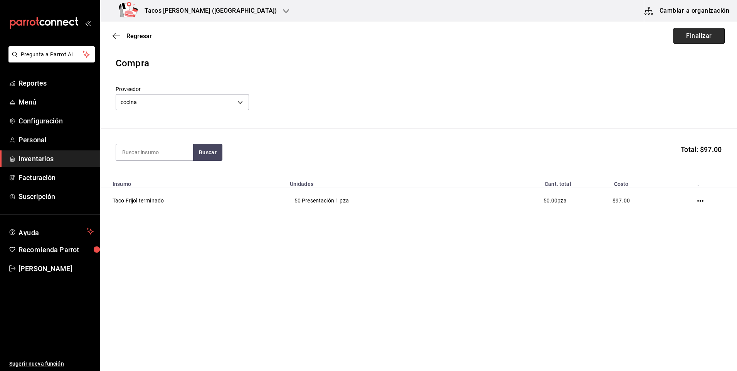
click at [691, 38] on button "Finalizar" at bounding box center [698, 36] width 51 height 16
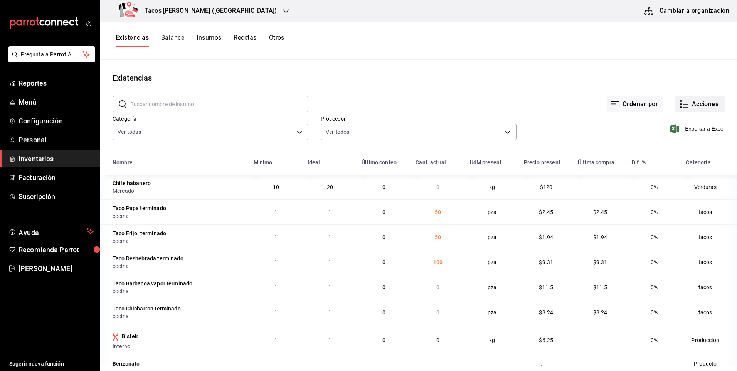
click at [703, 101] on button "Acciones" at bounding box center [700, 104] width 50 height 16
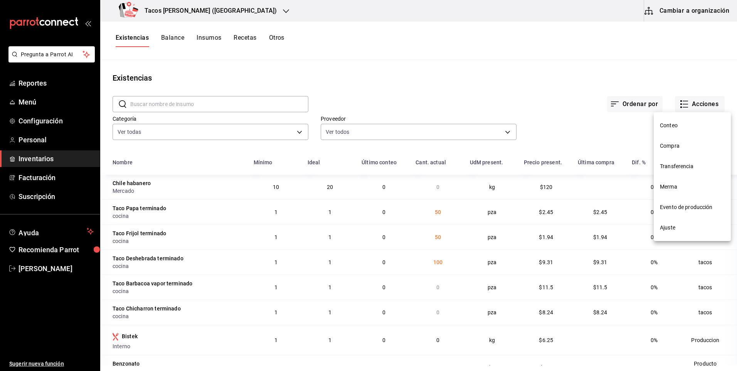
click at [678, 151] on li "Compra" at bounding box center [692, 146] width 77 height 20
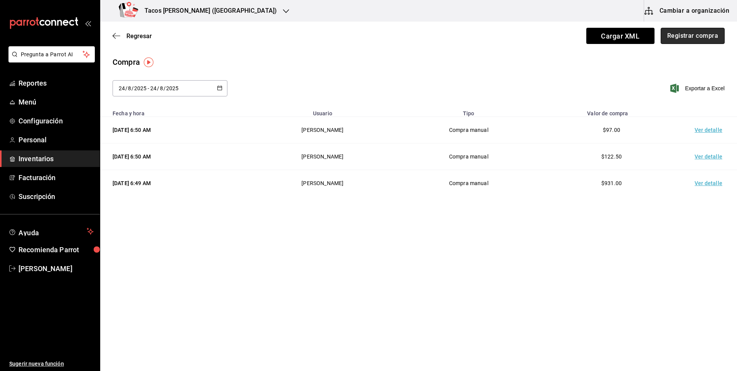
click at [688, 34] on button "Registrar compra" at bounding box center [693, 36] width 64 height 16
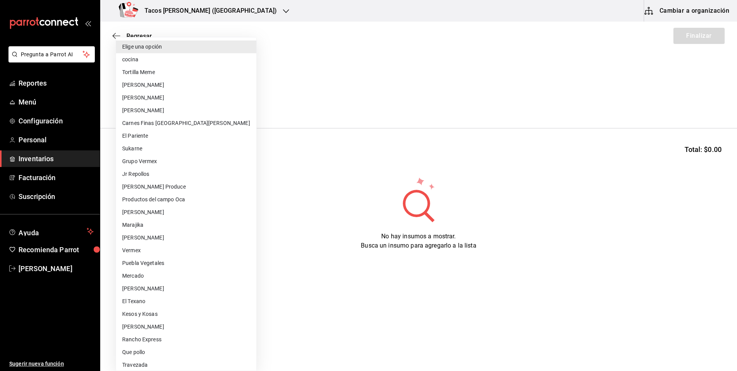
click at [219, 100] on body "Pregunta a Parrot AI Reportes Menú Configuración Personal Inventarios Facturaci…" at bounding box center [368, 163] width 737 height 327
click at [185, 61] on li "cocina" at bounding box center [186, 59] width 140 height 13
type input "237c9a5b-4078-49eb-83ef-23bf52bd7acd"
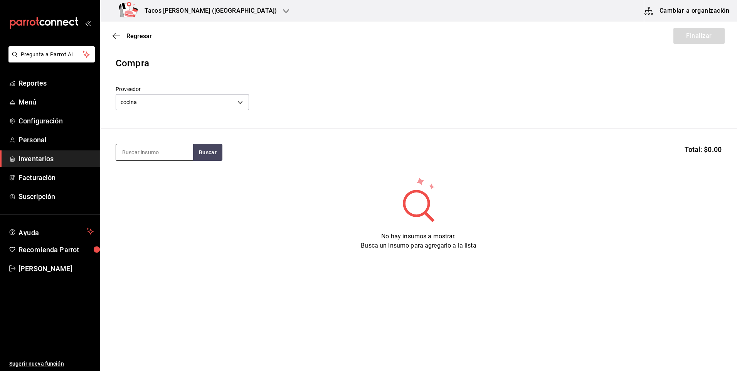
click at [155, 145] on input at bounding box center [154, 152] width 77 height 16
click at [197, 154] on button "Buscar" at bounding box center [207, 152] width 29 height 17
click at [170, 157] on input "ch" at bounding box center [154, 152] width 77 height 16
type input "chi"
click at [214, 154] on button "Buscar" at bounding box center [207, 152] width 29 height 17
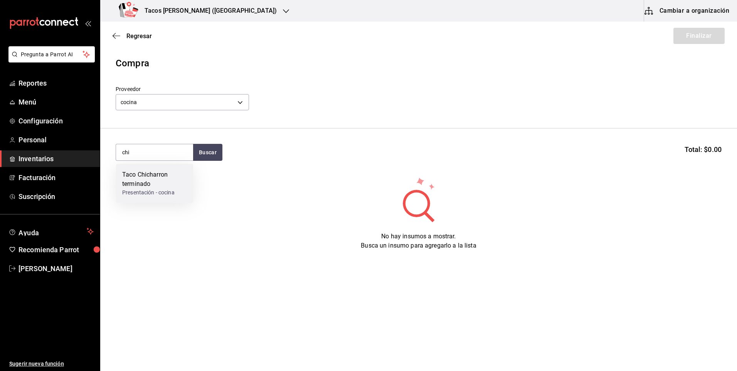
click at [146, 182] on div "Taco Chicharron terminado" at bounding box center [154, 179] width 65 height 18
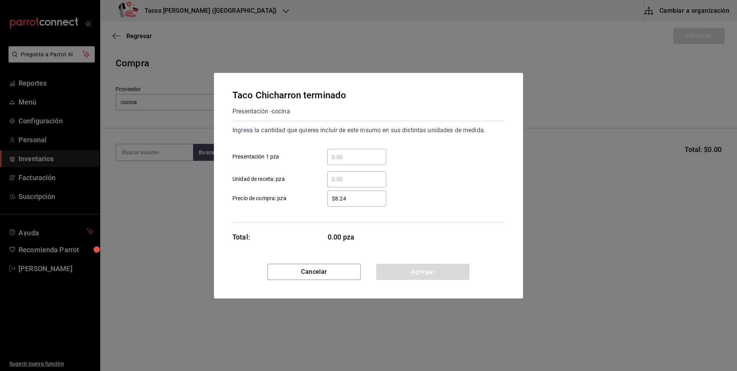
click at [356, 158] on input "​ Presentación 1 pza" at bounding box center [356, 156] width 59 height 9
type input "50"
click at [417, 281] on div "Cancelar Agregar" at bounding box center [368, 281] width 309 height 35
click at [417, 269] on button "Agregar" at bounding box center [422, 272] width 93 height 16
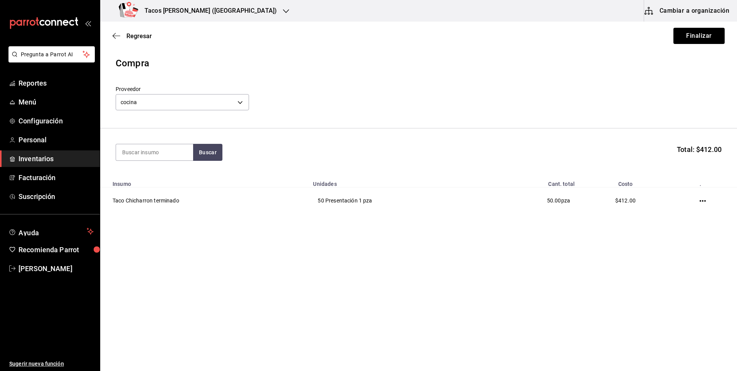
click at [669, 17] on button "Cambiar a organización" at bounding box center [687, 11] width 87 height 22
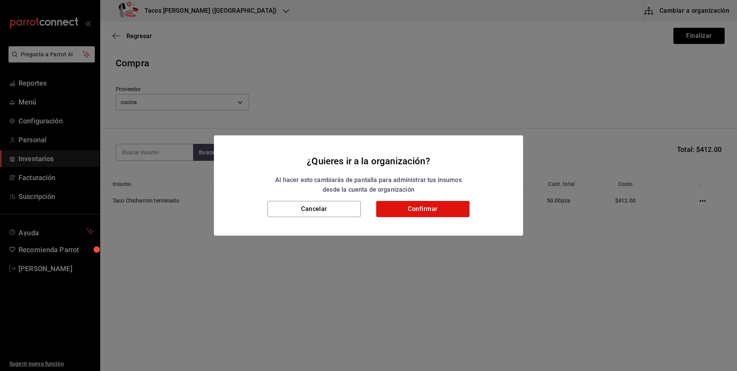
click at [518, 93] on div "¿Quieres ir a la organización? Al hacer esto cambiarás de pantalla para adminis…" at bounding box center [368, 185] width 737 height 371
click at [314, 212] on button "Cancelar" at bounding box center [313, 209] width 93 height 16
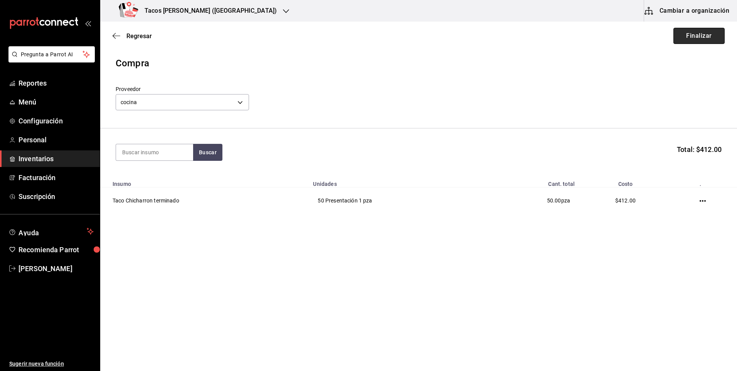
click at [701, 32] on button "Finalizar" at bounding box center [698, 36] width 51 height 16
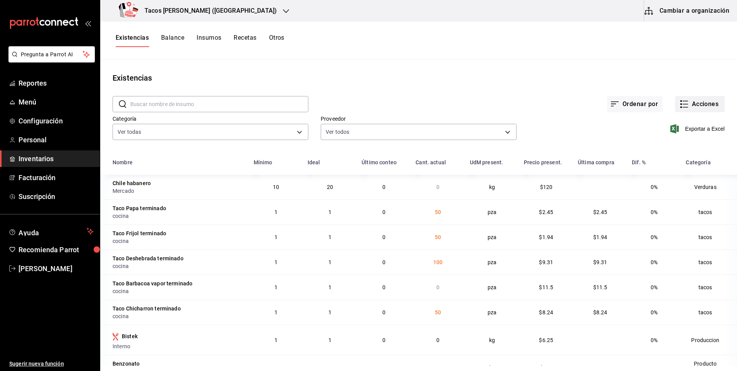
click at [695, 107] on button "Acciones" at bounding box center [700, 104] width 50 height 16
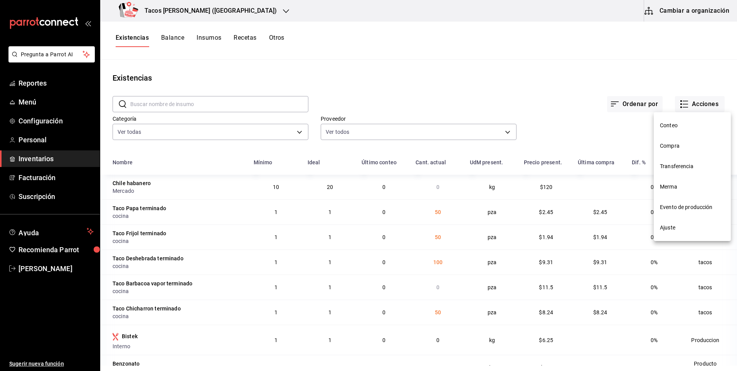
click at [675, 146] on span "Compra" at bounding box center [692, 146] width 65 height 8
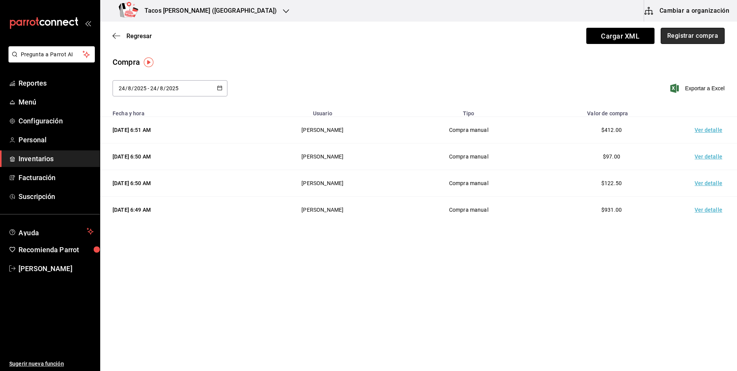
click at [687, 34] on button "Registrar compra" at bounding box center [693, 36] width 64 height 16
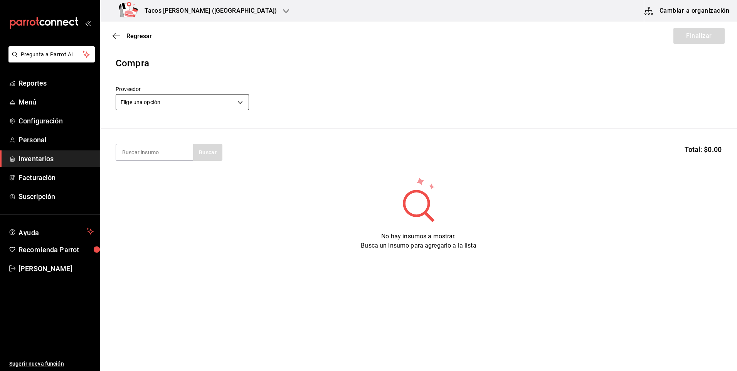
click at [220, 109] on body "Pregunta a Parrot AI Reportes Menú Configuración Personal Inventarios Facturaci…" at bounding box center [368, 163] width 737 height 327
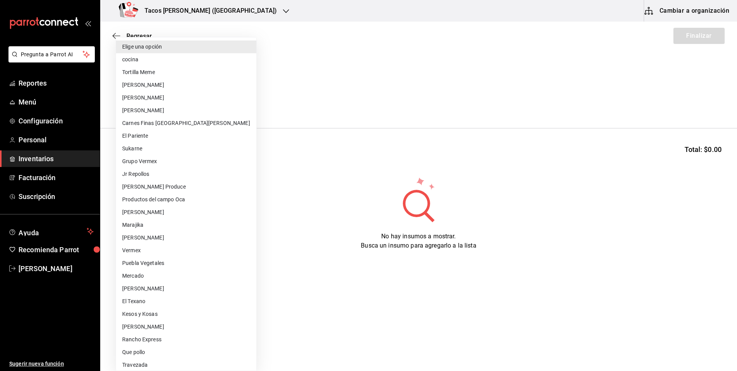
click at [169, 64] on li "cocina" at bounding box center [186, 59] width 140 height 13
type input "237c9a5b-4078-49eb-83ef-23bf52bd7acd"
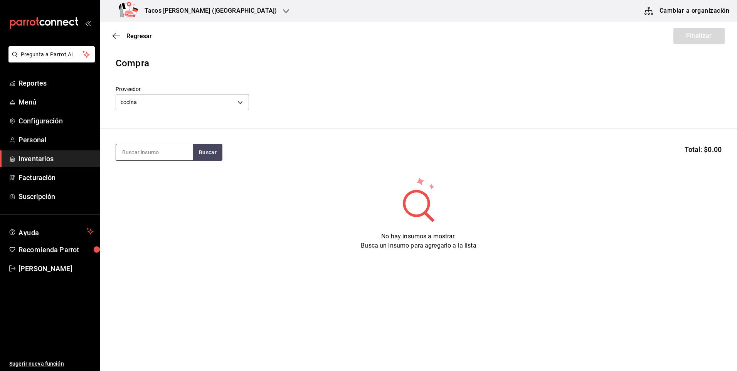
click at [155, 155] on input at bounding box center [154, 152] width 77 height 16
type input "barb"
click at [201, 154] on button "Buscar" at bounding box center [207, 152] width 29 height 17
click at [163, 188] on div "Taco Barbacoa vapor terminado" at bounding box center [154, 179] width 65 height 18
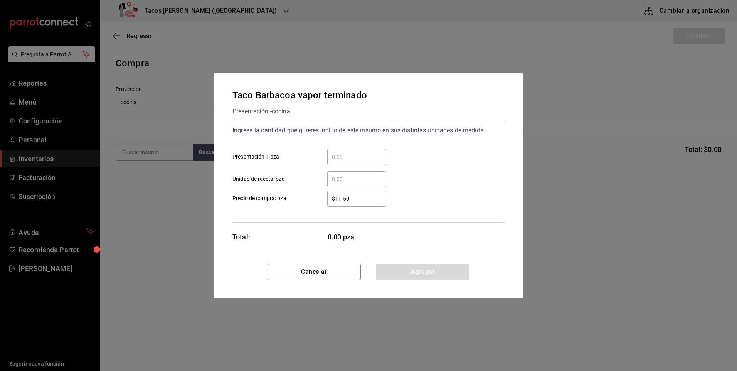
click at [357, 157] on input "​ Presentación 1 pza" at bounding box center [356, 156] width 59 height 9
type input "30"
click at [414, 272] on button "Agregar" at bounding box center [422, 272] width 93 height 16
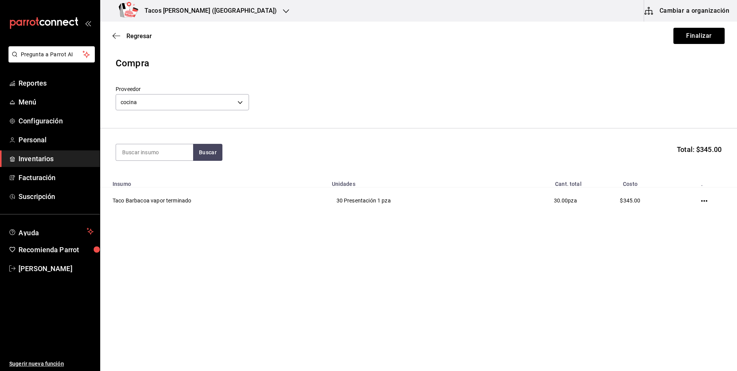
click at [685, 45] on div "Regresar Finalizar" at bounding box center [418, 36] width 637 height 29
click at [686, 39] on button "Finalizar" at bounding box center [698, 36] width 51 height 16
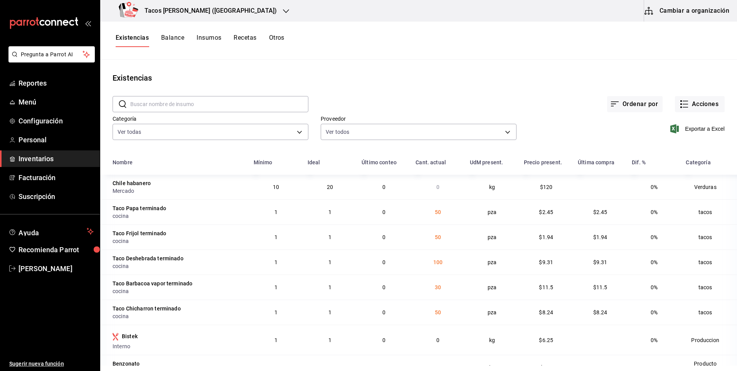
click at [168, 12] on h3 "Tacos don Pedro (Cordillera)" at bounding box center [207, 10] width 138 height 9
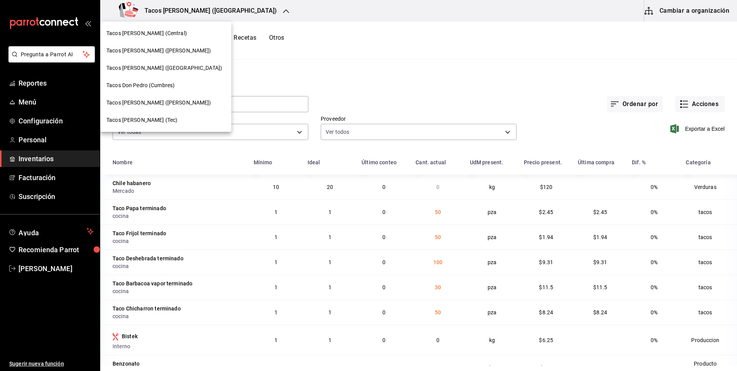
click at [167, 55] on div "Tacos [PERSON_NAME] ([PERSON_NAME])" at bounding box center [165, 50] width 131 height 17
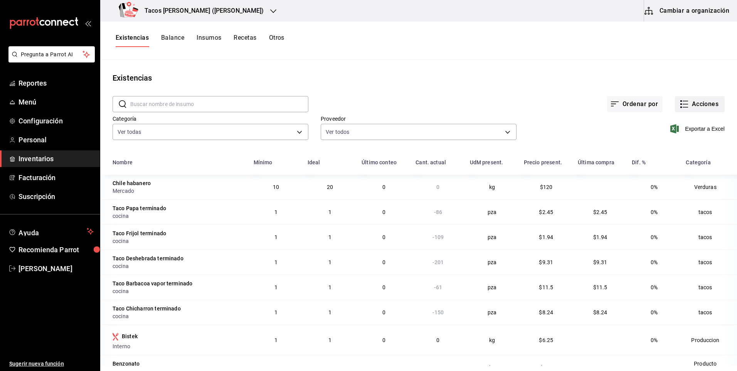
click at [679, 107] on icon "button" at bounding box center [683, 103] width 9 height 9
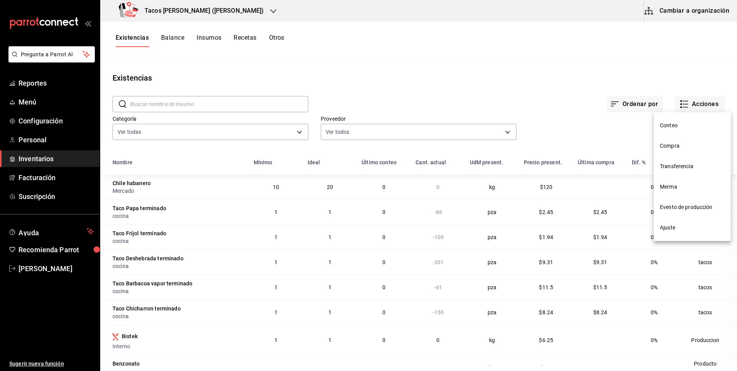
click at [675, 228] on span "Ajuste" at bounding box center [692, 228] width 65 height 8
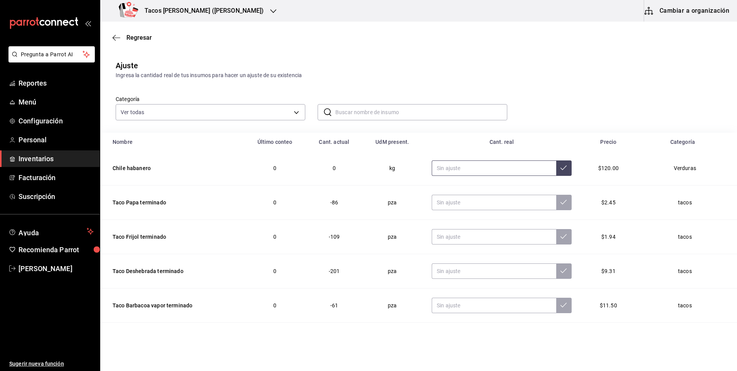
click at [487, 168] on input "text" at bounding box center [494, 167] width 124 height 15
type input "0.00"
click at [475, 201] on input "text" at bounding box center [494, 202] width 124 height 15
type input "0.00"
click at [463, 240] on input "text" at bounding box center [494, 236] width 124 height 15
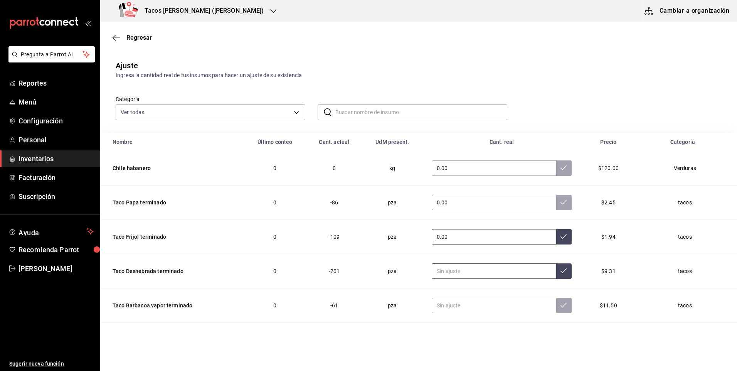
type input "0.00"
click at [468, 274] on input "text" at bounding box center [494, 270] width 124 height 15
type input "0.00"
click at [488, 307] on input "text" at bounding box center [494, 305] width 124 height 15
type input "0.00"
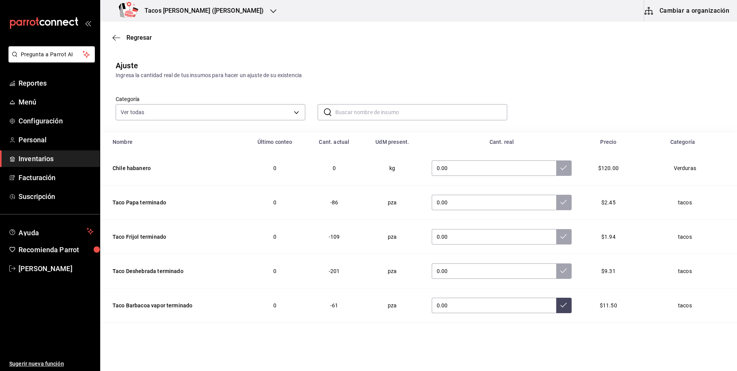
click at [550, 313] on td "0.00" at bounding box center [501, 305] width 158 height 34
click at [560, 305] on icon at bounding box center [563, 305] width 6 height 6
click at [556, 275] on button at bounding box center [563, 270] width 15 height 15
click at [560, 237] on icon at bounding box center [563, 236] width 6 height 6
click at [556, 206] on button at bounding box center [563, 202] width 15 height 15
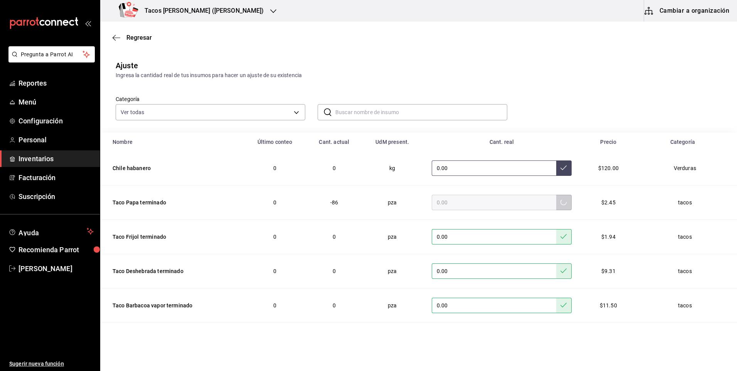
click at [556, 174] on button at bounding box center [563, 167] width 15 height 15
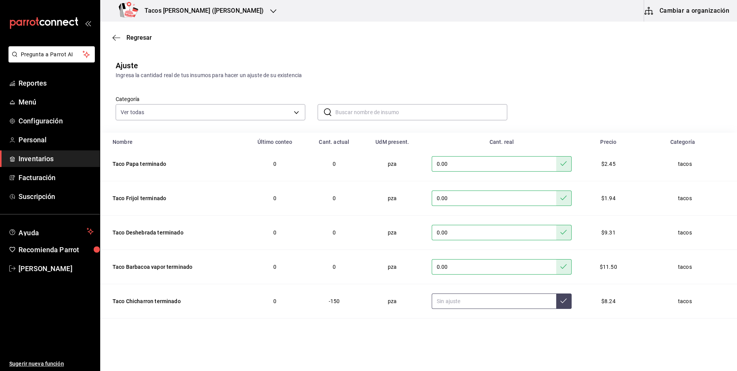
click at [512, 306] on input "text" at bounding box center [494, 300] width 124 height 15
type input "0.00"
click at [556, 306] on button at bounding box center [563, 300] width 15 height 15
click at [152, 40] on div "Regresar" at bounding box center [418, 38] width 637 height 20
click at [147, 40] on span "Regresar" at bounding box center [138, 37] width 25 height 7
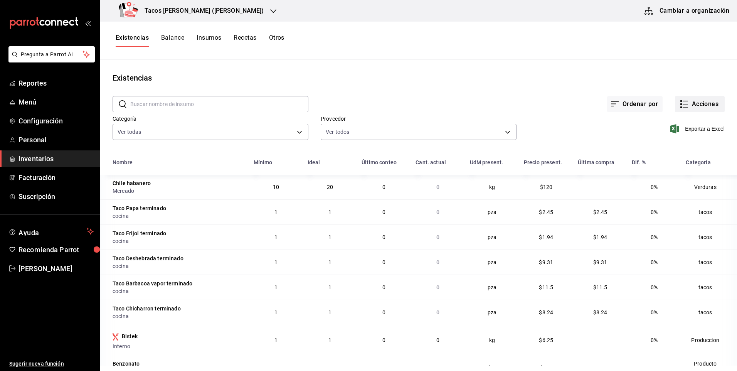
click at [688, 104] on button "Acciones" at bounding box center [700, 104] width 50 height 16
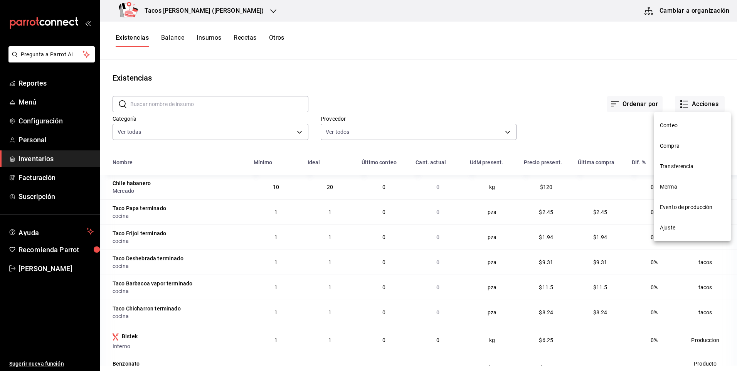
click at [677, 147] on span "Compra" at bounding box center [692, 146] width 65 height 8
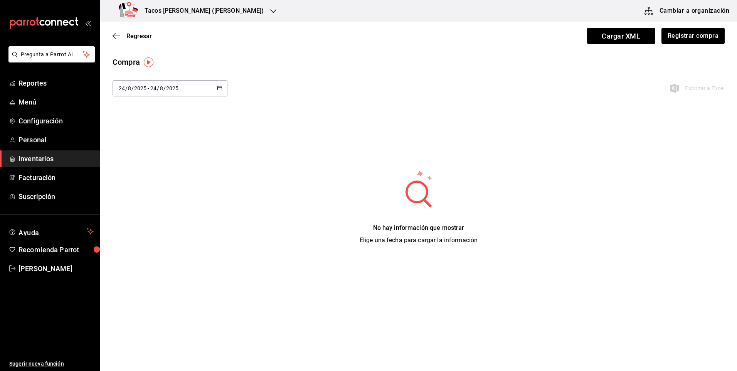
click at [672, 44] on div "Regresar Cargar XML Registrar compra" at bounding box center [418, 36] width 637 height 29
click at [678, 37] on button "Registrar compra" at bounding box center [693, 36] width 64 height 16
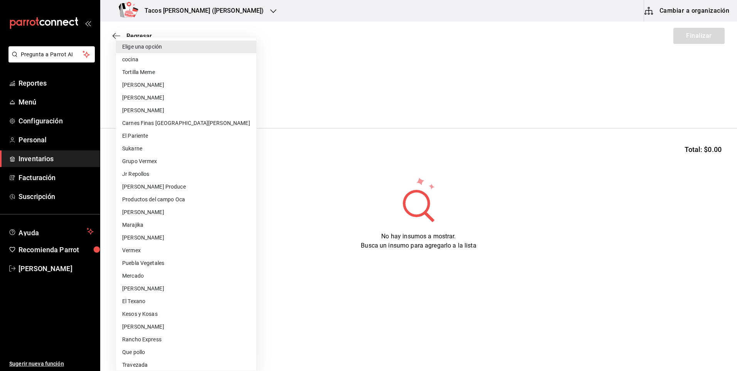
click at [220, 95] on body "Pregunta a Parrot AI Reportes Menú Configuración Personal Inventarios Facturaci…" at bounding box center [368, 163] width 737 height 327
click at [161, 59] on li "cocina" at bounding box center [186, 59] width 140 height 13
type input "237c9a5b-4078-49eb-83ef-23bf52bd7acd"
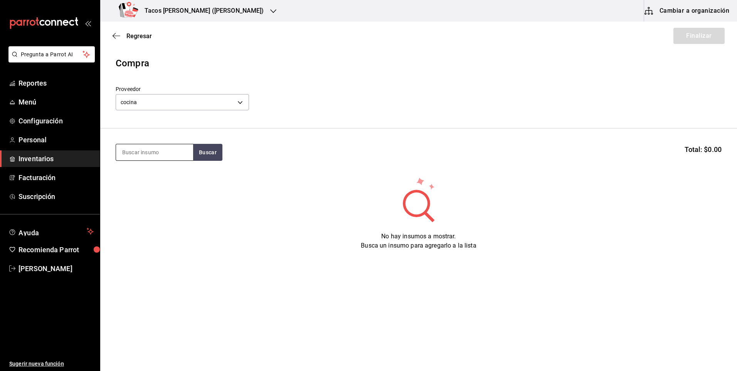
click at [159, 159] on input at bounding box center [154, 152] width 77 height 16
type input "des"
click at [200, 155] on button "Buscar" at bounding box center [207, 152] width 29 height 17
click at [169, 190] on div "Presentación - cocina" at bounding box center [154, 192] width 65 height 8
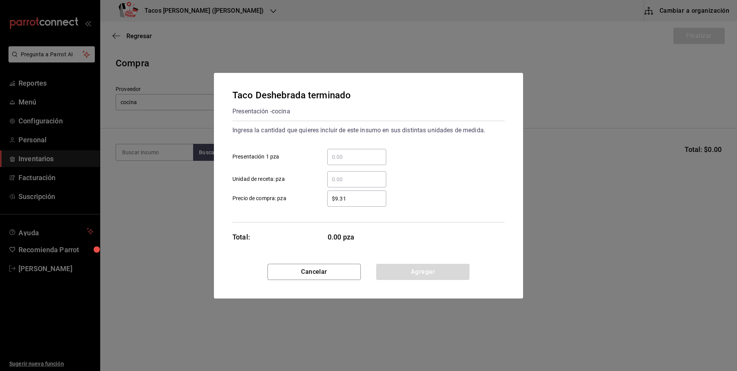
click at [363, 156] on input "​ Presentación 1 pza" at bounding box center [356, 156] width 59 height 9
type input "100"
click at [419, 268] on button "Agregar" at bounding box center [422, 272] width 93 height 16
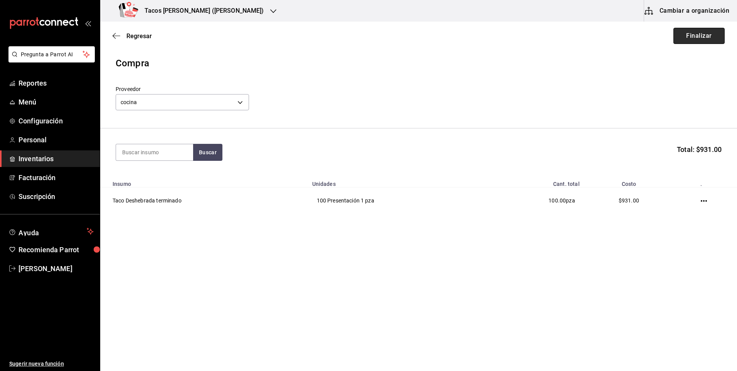
click at [697, 39] on button "Finalizar" at bounding box center [698, 36] width 51 height 16
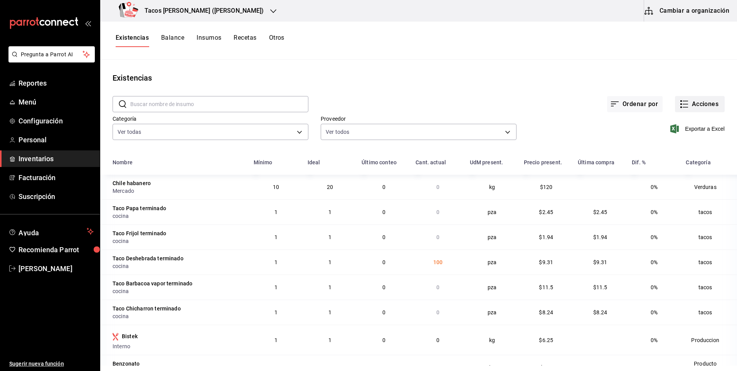
click at [693, 110] on button "Acciones" at bounding box center [700, 104] width 50 height 16
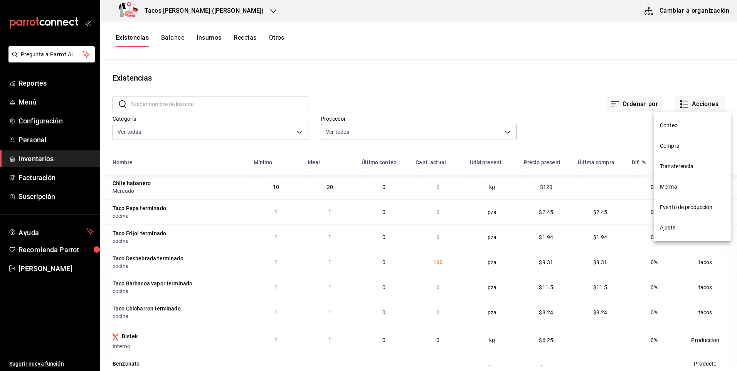
click at [692, 150] on span "Compra" at bounding box center [692, 146] width 65 height 8
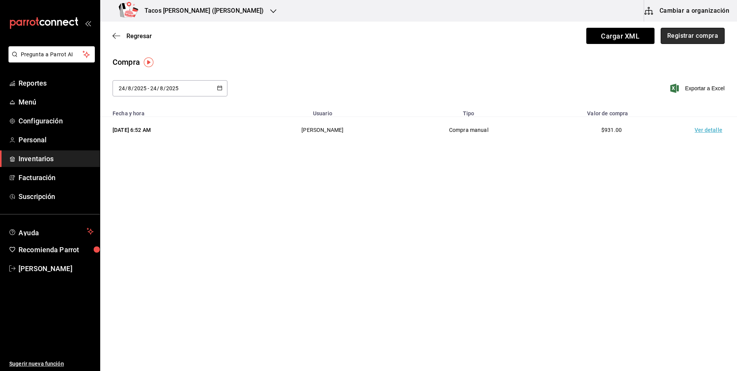
click at [684, 40] on button "Registrar compra" at bounding box center [693, 36] width 64 height 16
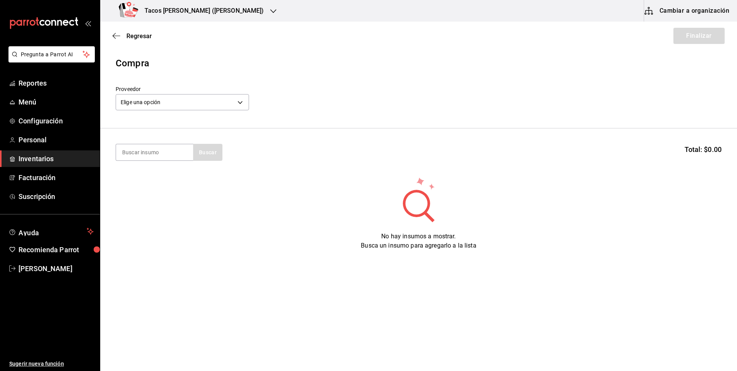
click at [227, 111] on div "Proveedor Elige una opción default" at bounding box center [182, 99] width 133 height 27
click at [232, 104] on body "Pregunta a Parrot AI Reportes Menú Configuración Personal Inventarios Facturaci…" at bounding box center [368, 163] width 737 height 327
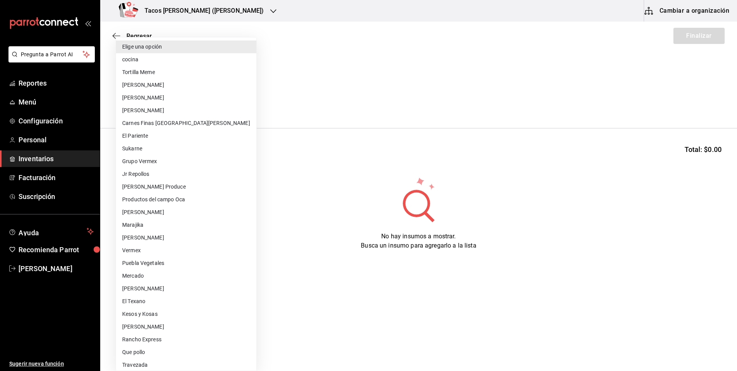
click at [163, 57] on li "cocina" at bounding box center [186, 59] width 140 height 13
type input "237c9a5b-4078-49eb-83ef-23bf52bd7acd"
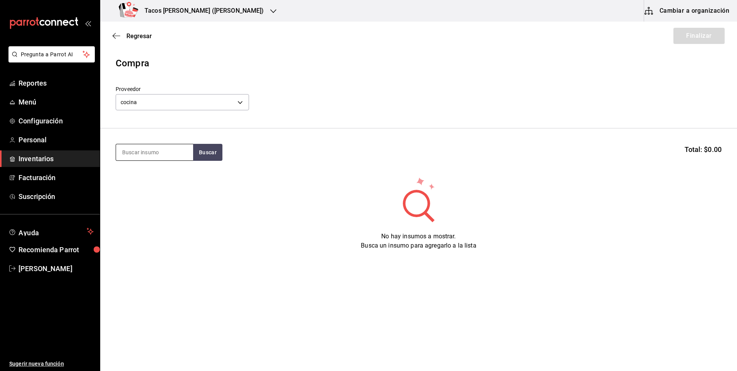
click at [158, 149] on input at bounding box center [154, 152] width 77 height 16
type input "pap"
click at [210, 148] on button "Buscar" at bounding box center [207, 152] width 29 height 17
click at [153, 179] on div "Taco Papa terminado" at bounding box center [152, 174] width 60 height 9
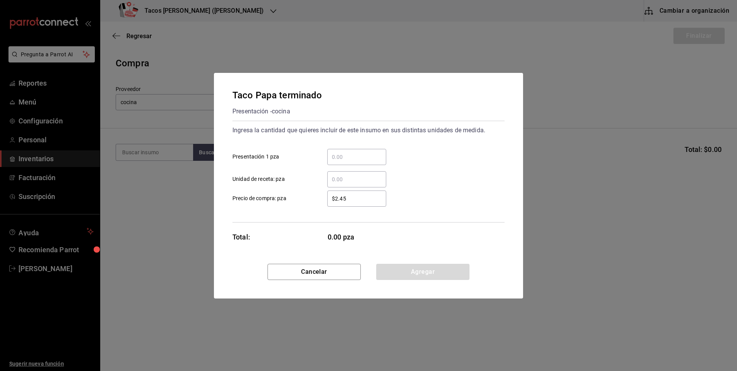
click at [335, 160] on input "​ Presentación 1 pza" at bounding box center [356, 156] width 59 height 9
type input "50"
click at [410, 266] on button "Agregar" at bounding box center [422, 272] width 93 height 16
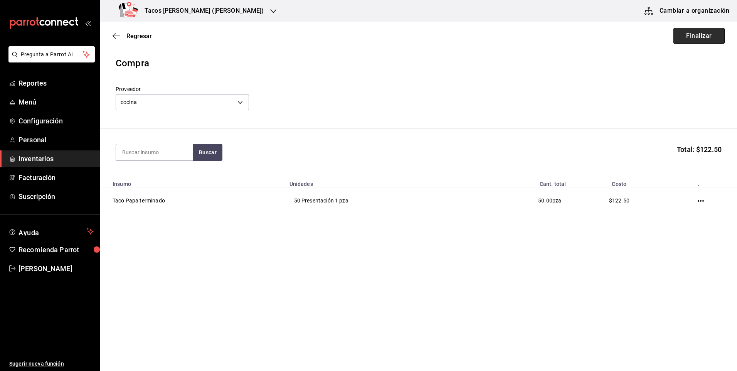
click at [715, 34] on button "Finalizar" at bounding box center [698, 36] width 51 height 16
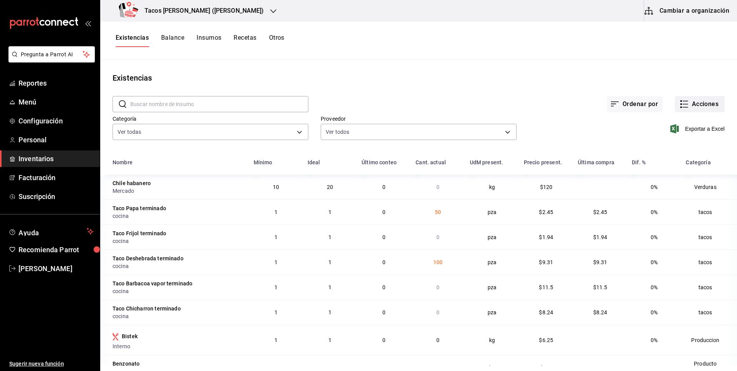
click at [695, 100] on button "Acciones" at bounding box center [700, 104] width 50 height 16
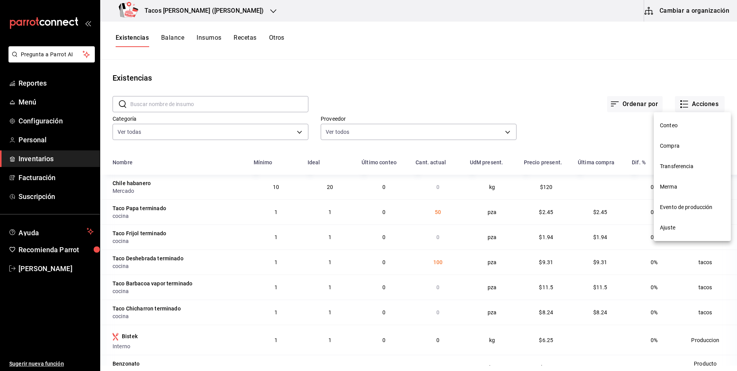
click at [690, 145] on span "Compra" at bounding box center [692, 146] width 65 height 8
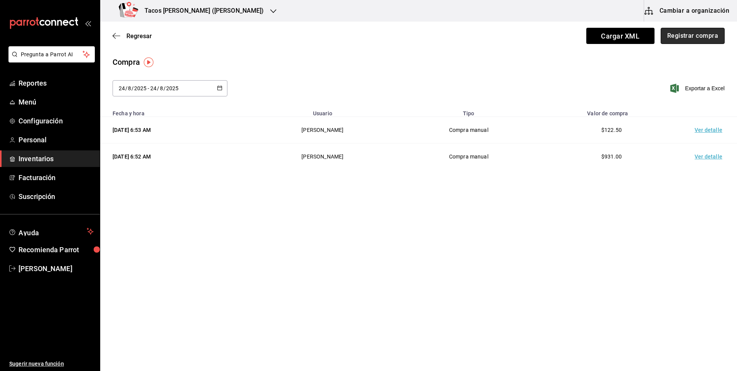
click at [691, 35] on button "Registrar compra" at bounding box center [693, 36] width 64 height 16
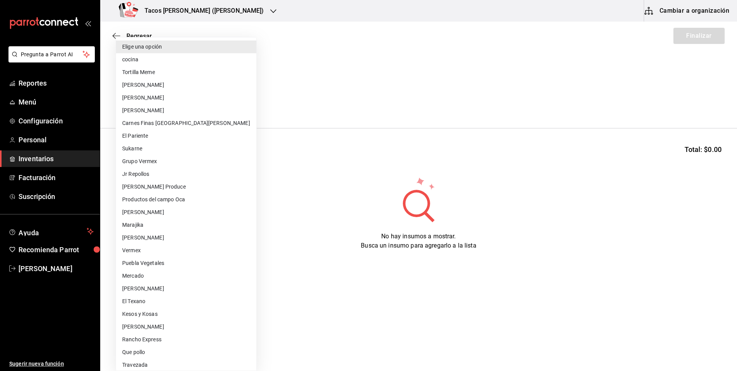
click at [190, 100] on body "Pregunta a Parrot AI Reportes Menú Configuración Personal Inventarios Facturaci…" at bounding box center [368, 163] width 737 height 327
click at [176, 57] on li "cocina" at bounding box center [186, 59] width 140 height 13
type input "237c9a5b-4078-49eb-83ef-23bf52bd7acd"
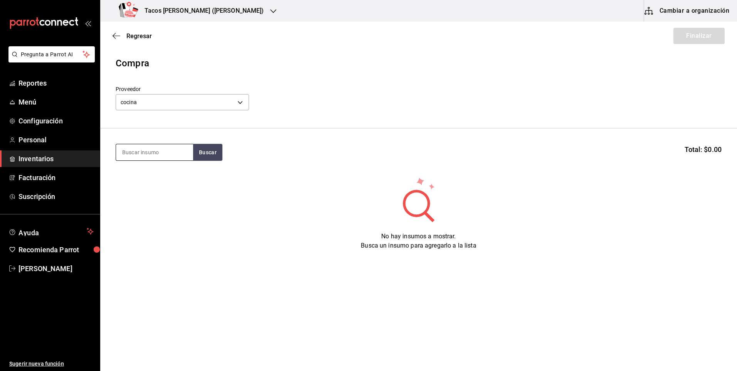
click at [172, 147] on input at bounding box center [154, 152] width 77 height 16
click at [212, 153] on button "Buscar" at bounding box center [207, 152] width 29 height 17
click at [196, 157] on button "Buscar" at bounding box center [207, 152] width 29 height 17
click at [179, 159] on input "frjiol" at bounding box center [154, 152] width 77 height 16
type input "fri"
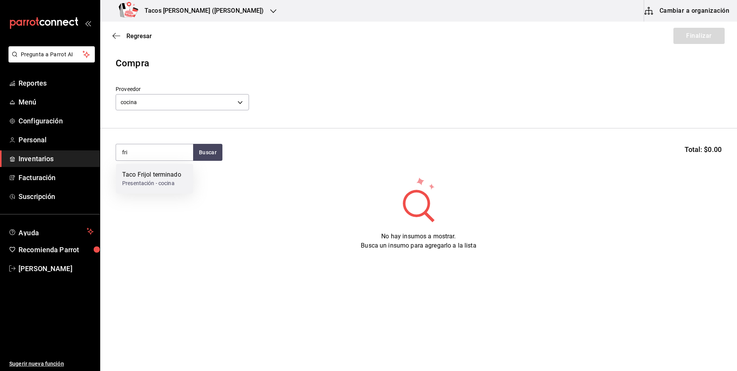
click at [173, 181] on div "Presentación - cocina" at bounding box center [151, 183] width 59 height 8
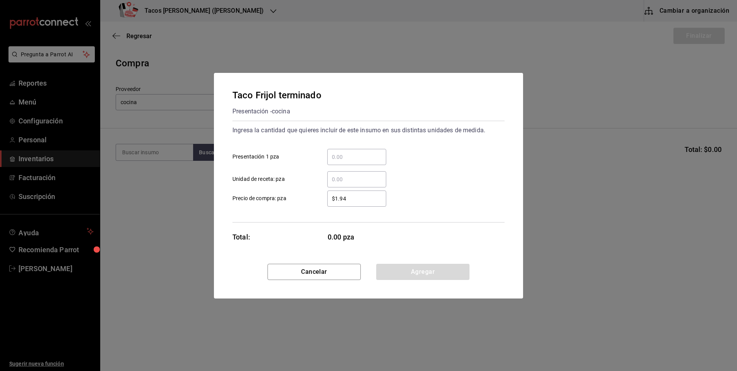
click at [346, 156] on input "​ Presentación 1 pza" at bounding box center [356, 156] width 59 height 9
type input "50"
click at [412, 271] on button "Agregar" at bounding box center [422, 272] width 93 height 16
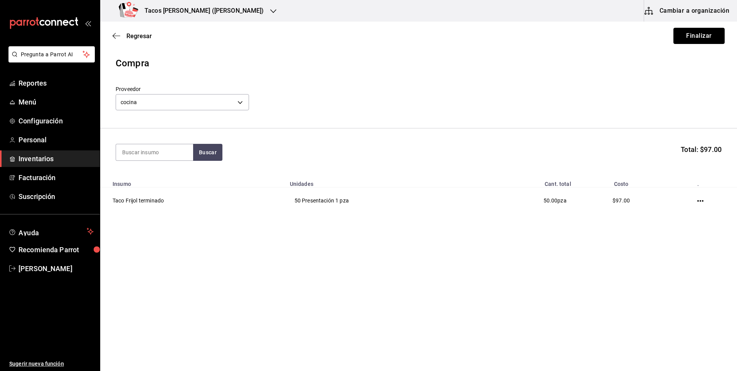
click at [709, 43] on button "Finalizar" at bounding box center [698, 36] width 51 height 16
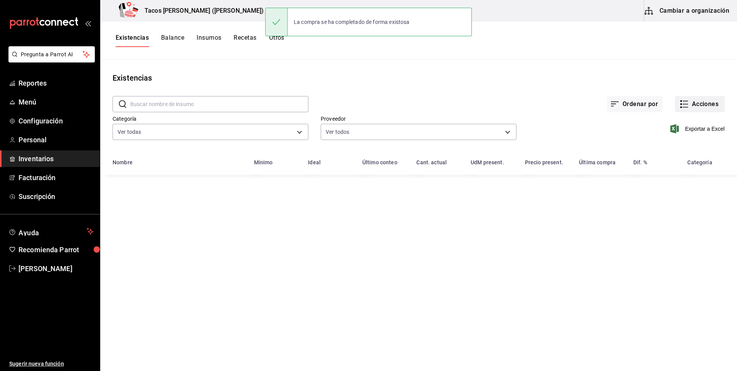
click at [699, 99] on button "Acciones" at bounding box center [700, 104] width 50 height 16
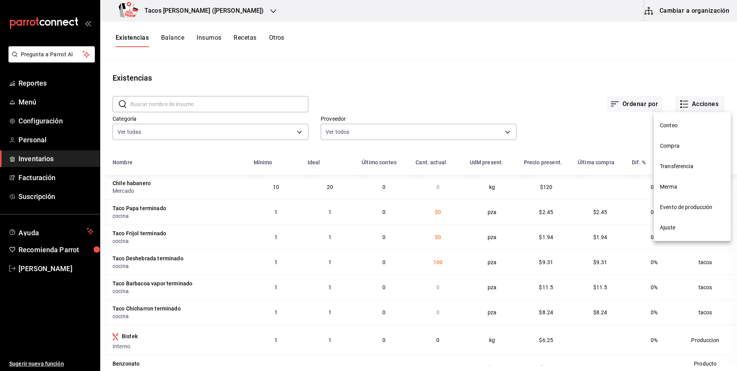
click at [669, 145] on span "Compra" at bounding box center [692, 146] width 65 height 8
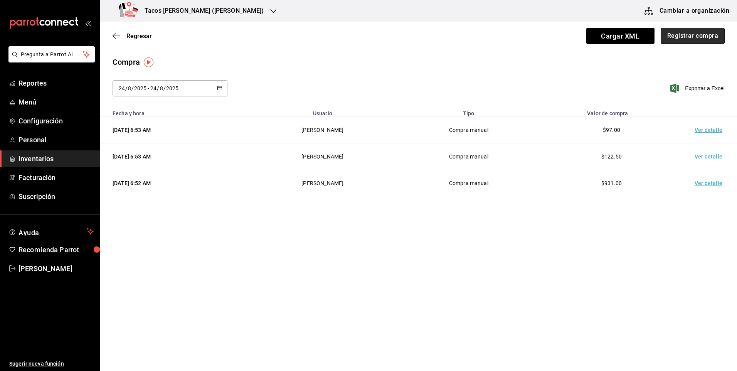
click at [686, 37] on button "Registrar compra" at bounding box center [693, 36] width 64 height 16
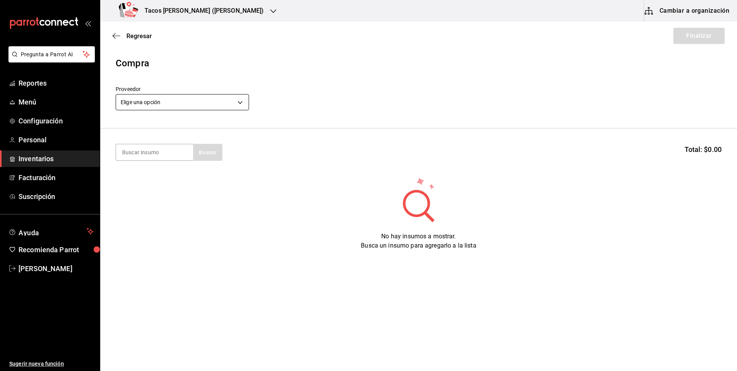
click at [177, 105] on body "Pregunta a Parrot AI Reportes Menú Configuración Personal Inventarios Facturaci…" at bounding box center [368, 163] width 737 height 327
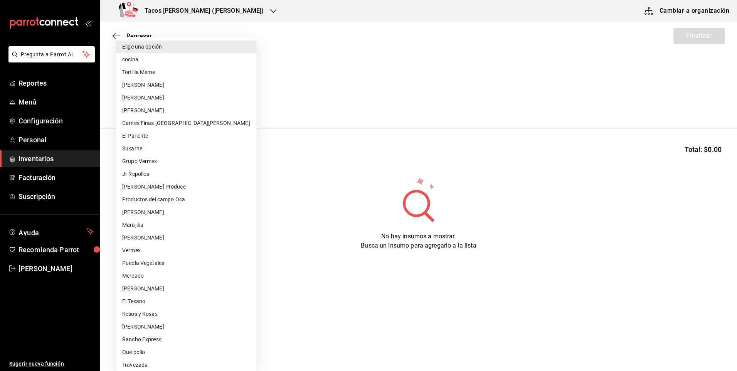
click at [180, 54] on li "cocina" at bounding box center [186, 59] width 140 height 13
type input "237c9a5b-4078-49eb-83ef-23bf52bd7acd"
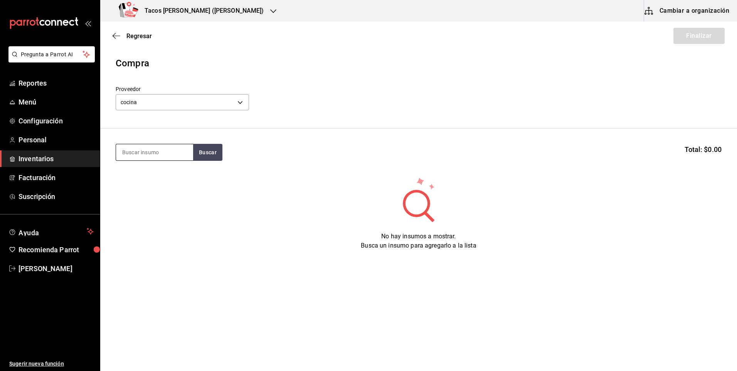
click at [173, 150] on input at bounding box center [154, 152] width 77 height 16
type input "chi"
click at [208, 145] on button "Buscar" at bounding box center [207, 152] width 29 height 17
click at [168, 182] on div "Taco Chicharron terminado" at bounding box center [154, 179] width 65 height 18
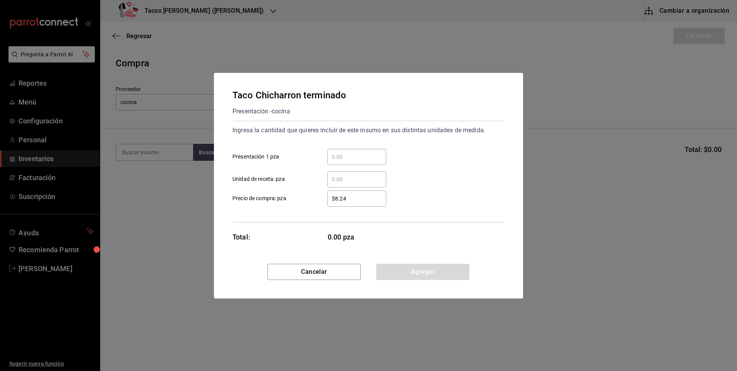
click at [359, 150] on div "​" at bounding box center [356, 157] width 59 height 16
click at [359, 152] on input "​ Presentación 1 pza" at bounding box center [356, 156] width 59 height 9
click at [359, 150] on div "​" at bounding box center [356, 157] width 59 height 16
click at [359, 152] on input "​ Presentación 1 pza" at bounding box center [356, 156] width 59 height 9
type input "50"
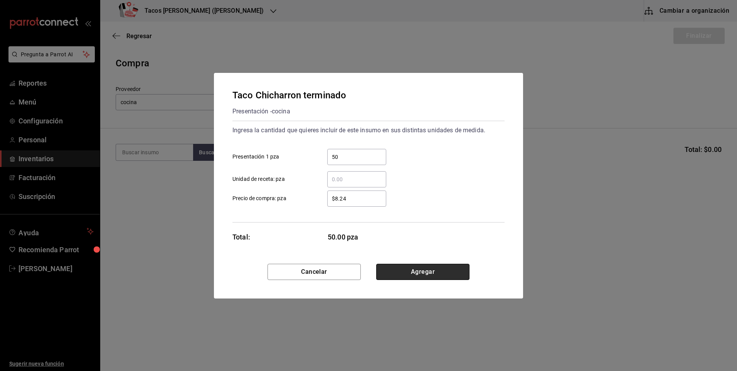
click at [420, 272] on button "Agregar" at bounding box center [422, 272] width 93 height 16
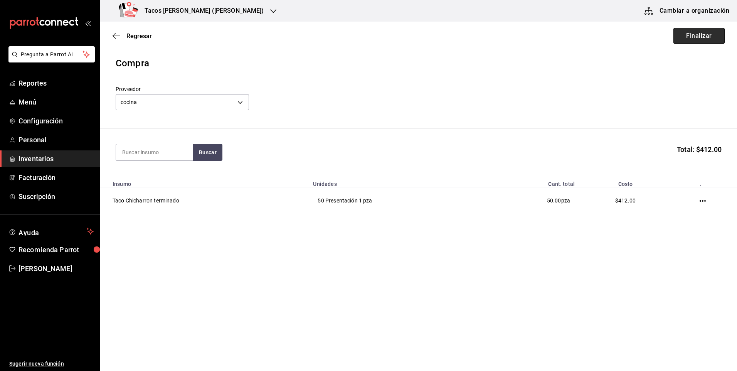
click at [692, 42] on button "Finalizar" at bounding box center [698, 36] width 51 height 16
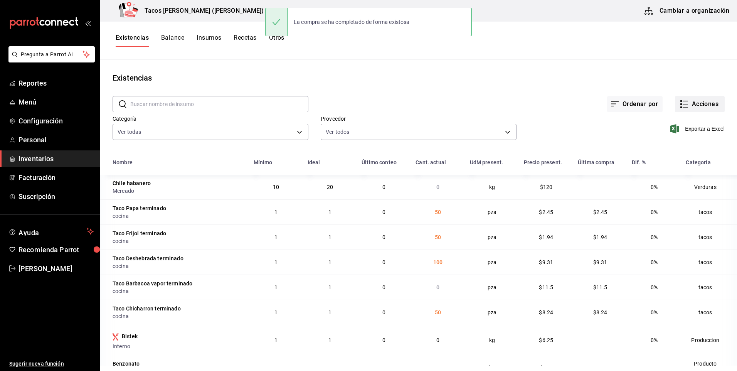
click at [698, 106] on button "Acciones" at bounding box center [700, 104] width 50 height 16
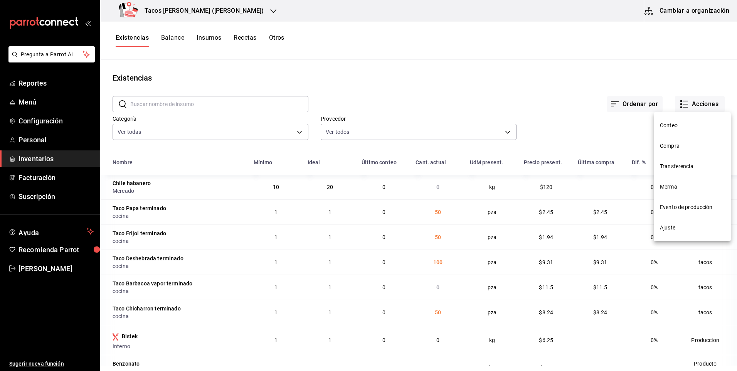
click at [667, 148] on span "Compra" at bounding box center [692, 146] width 65 height 8
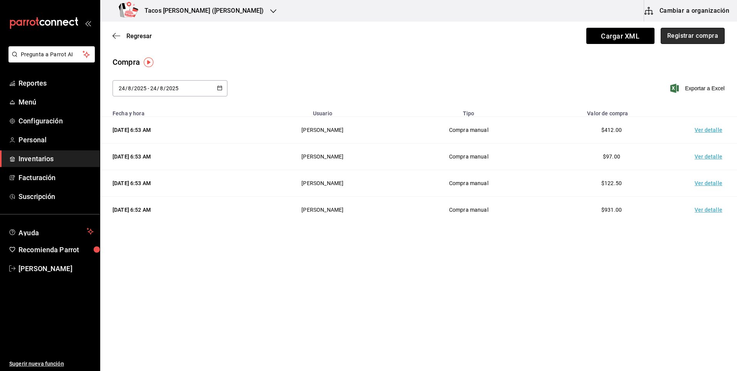
click at [686, 37] on button "Registrar compra" at bounding box center [693, 36] width 64 height 16
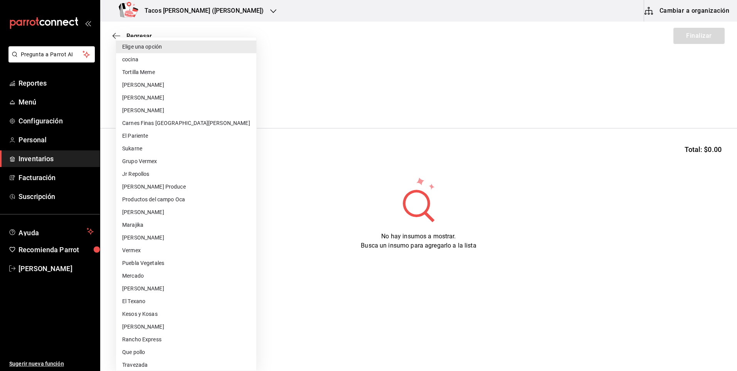
click at [188, 109] on body "Pregunta a Parrot AI Reportes Menú Configuración Personal Inventarios Facturaci…" at bounding box center [368, 163] width 737 height 327
click at [207, 63] on li "cocina" at bounding box center [186, 59] width 140 height 13
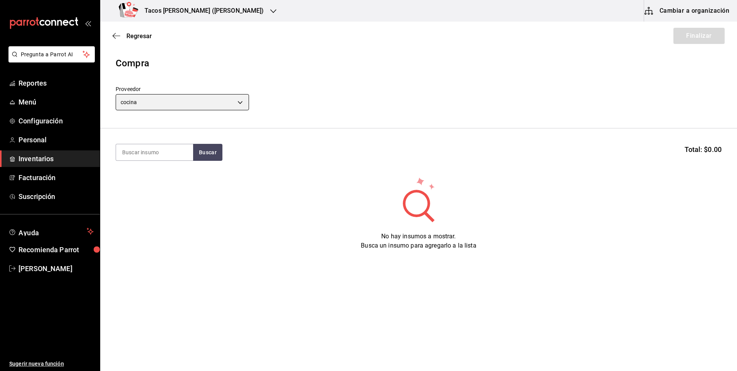
type input "237c9a5b-4078-49eb-83ef-23bf52bd7acd"
click at [168, 150] on input at bounding box center [154, 152] width 77 height 16
type input "barb"
click at [205, 149] on button "Buscar" at bounding box center [207, 152] width 29 height 17
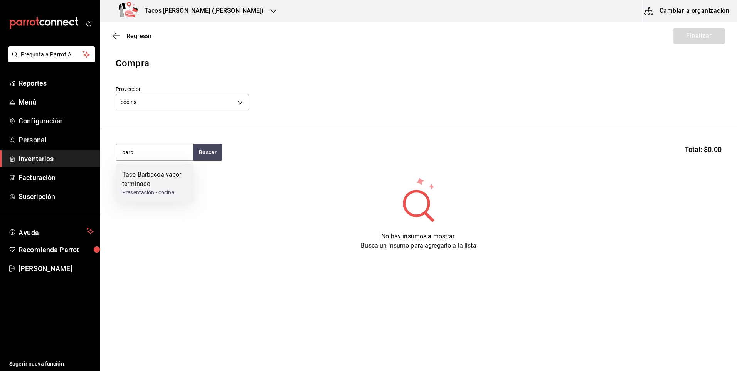
click at [182, 178] on div "Taco Barbacoa vapor terminado" at bounding box center [154, 179] width 65 height 18
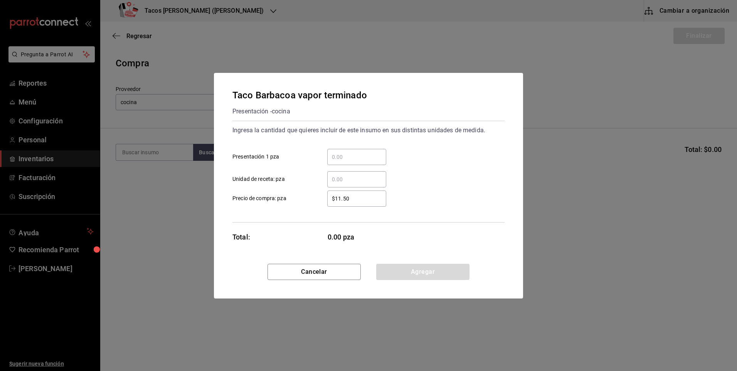
click at [346, 149] on div "​" at bounding box center [356, 157] width 59 height 16
click at [346, 152] on input "​ Presentación 1 pza" at bounding box center [356, 156] width 59 height 9
type input "30"
click at [421, 274] on button "Agregar" at bounding box center [422, 272] width 93 height 16
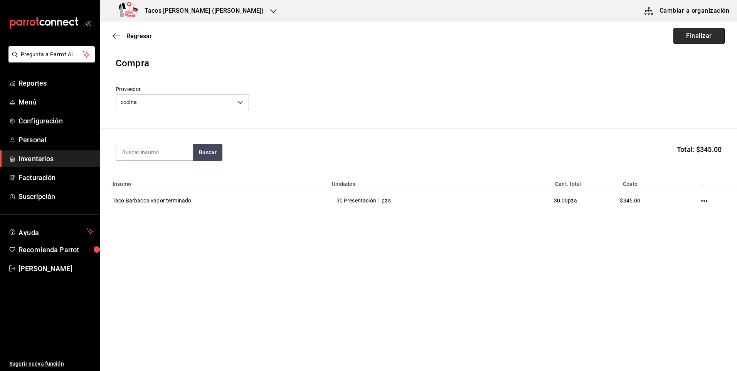
click at [713, 40] on button "Finalizar" at bounding box center [698, 36] width 51 height 16
